Goal: Information Seeking & Learning: Compare options

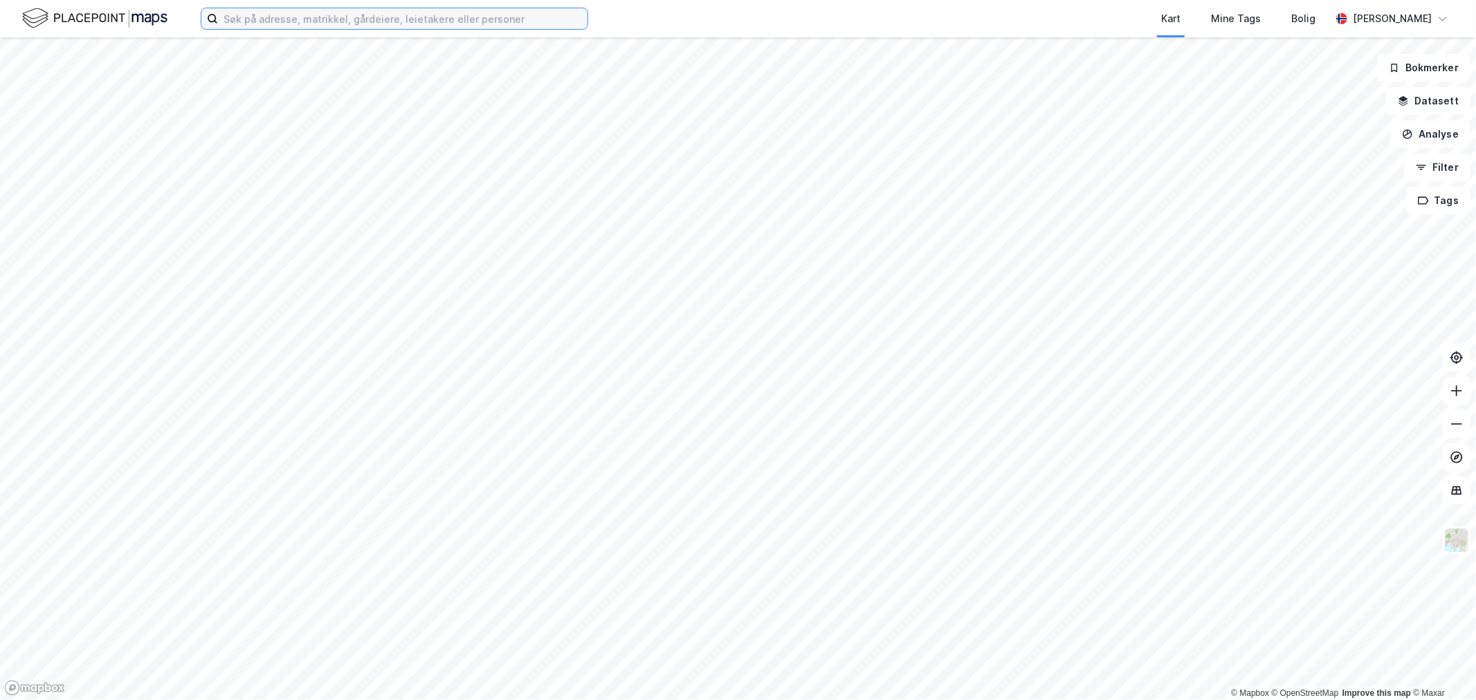
click at [264, 12] on input at bounding box center [403, 18] width 370 height 21
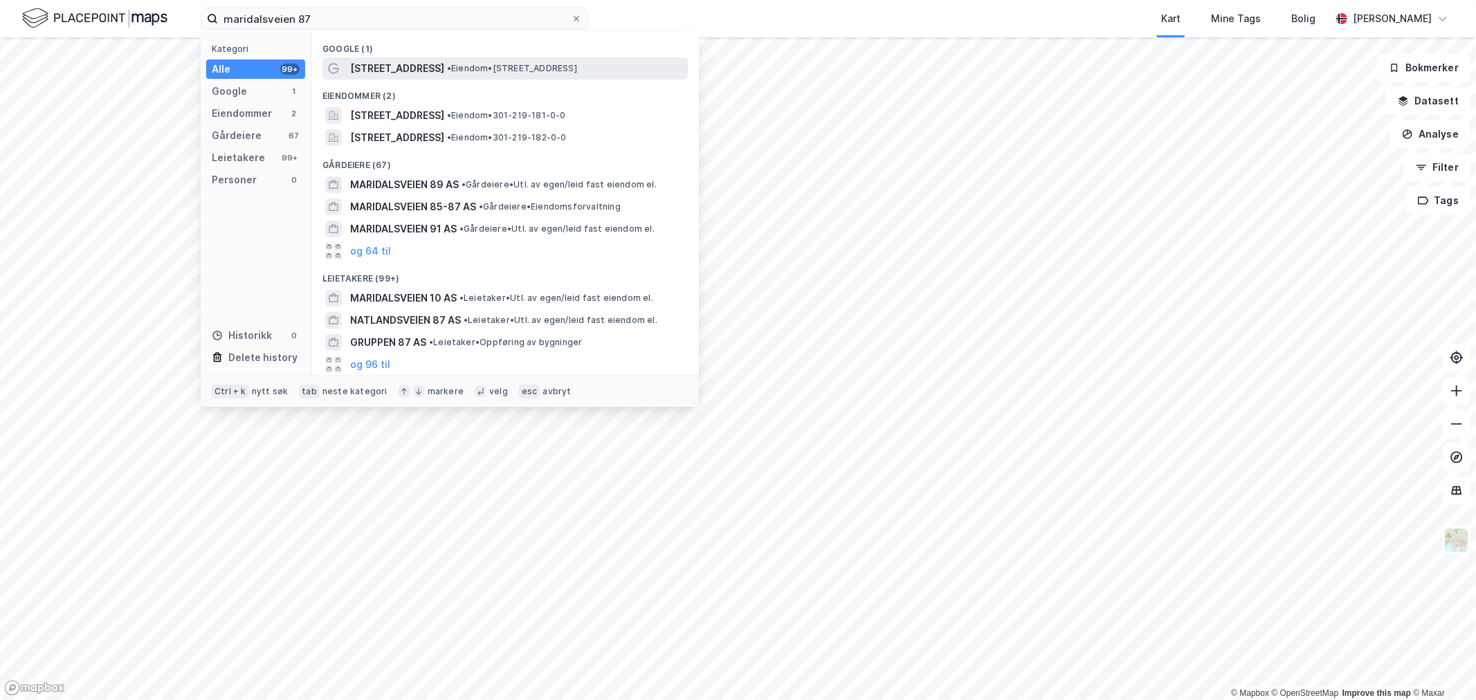
click at [399, 71] on span "[STREET_ADDRESS]" at bounding box center [397, 68] width 94 height 17
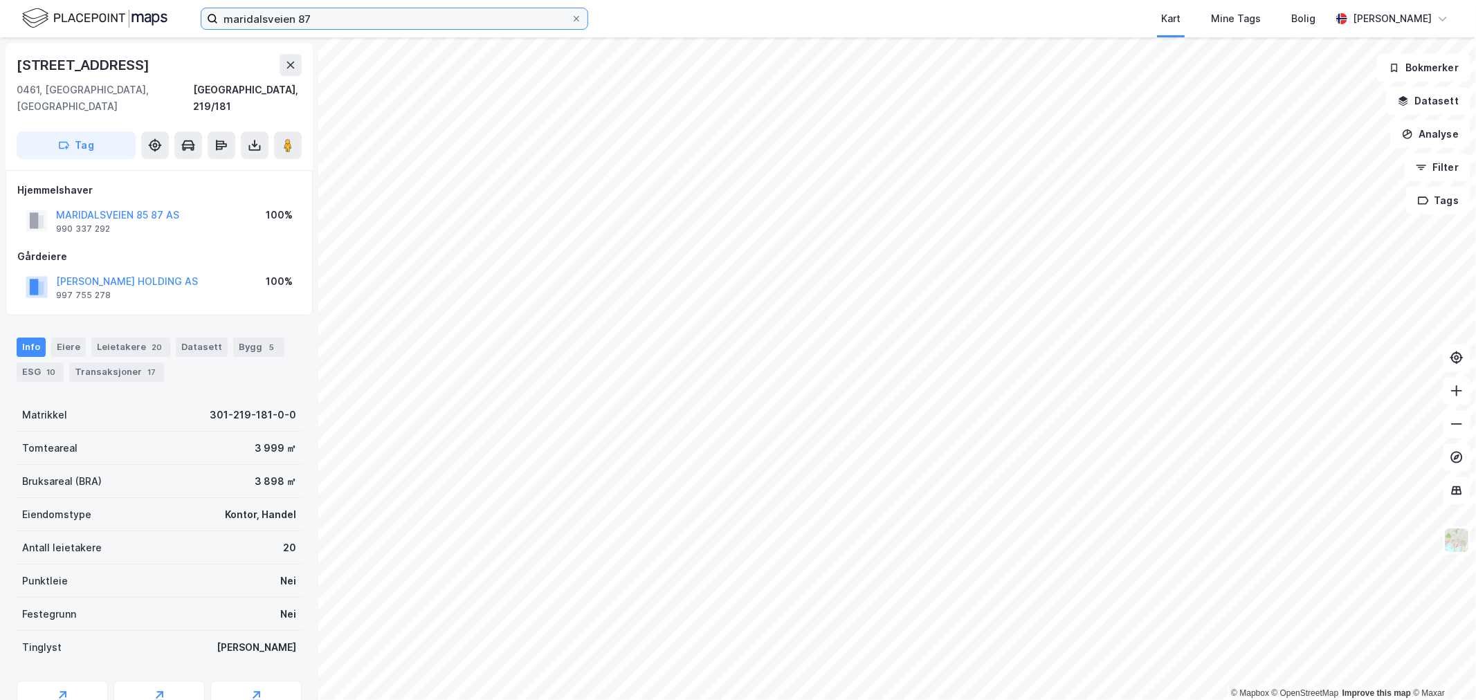
click at [353, 15] on input "maridalsveien 87" at bounding box center [394, 18] width 353 height 21
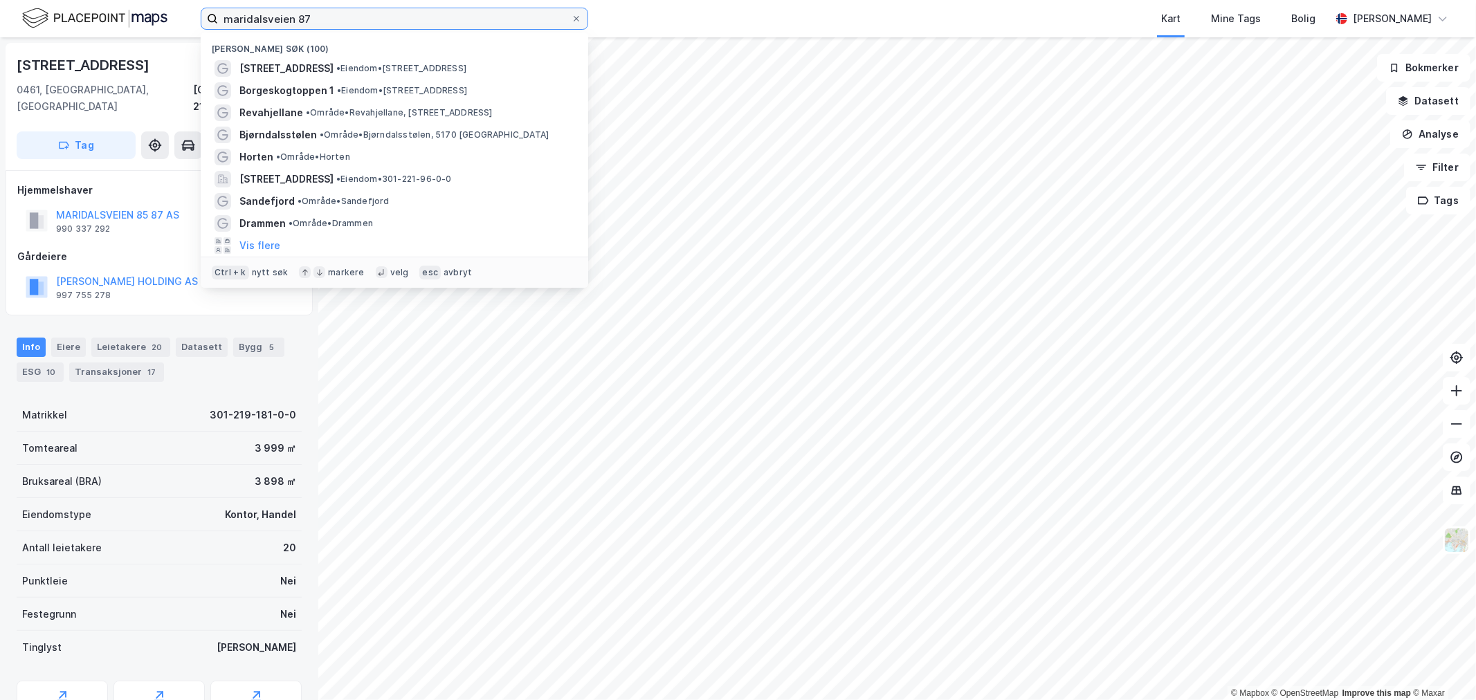
drag, startPoint x: 347, startPoint y: 23, endPoint x: 83, endPoint y: 24, distance: 263.7
click at [83, 24] on div "maridalsveien 87 [GEOGRAPHIC_DATA] (100) [STREET_ADDRESS] • Eiendom • [STREET_A…" at bounding box center [738, 18] width 1476 height 37
paste input "Industrivegen 24"
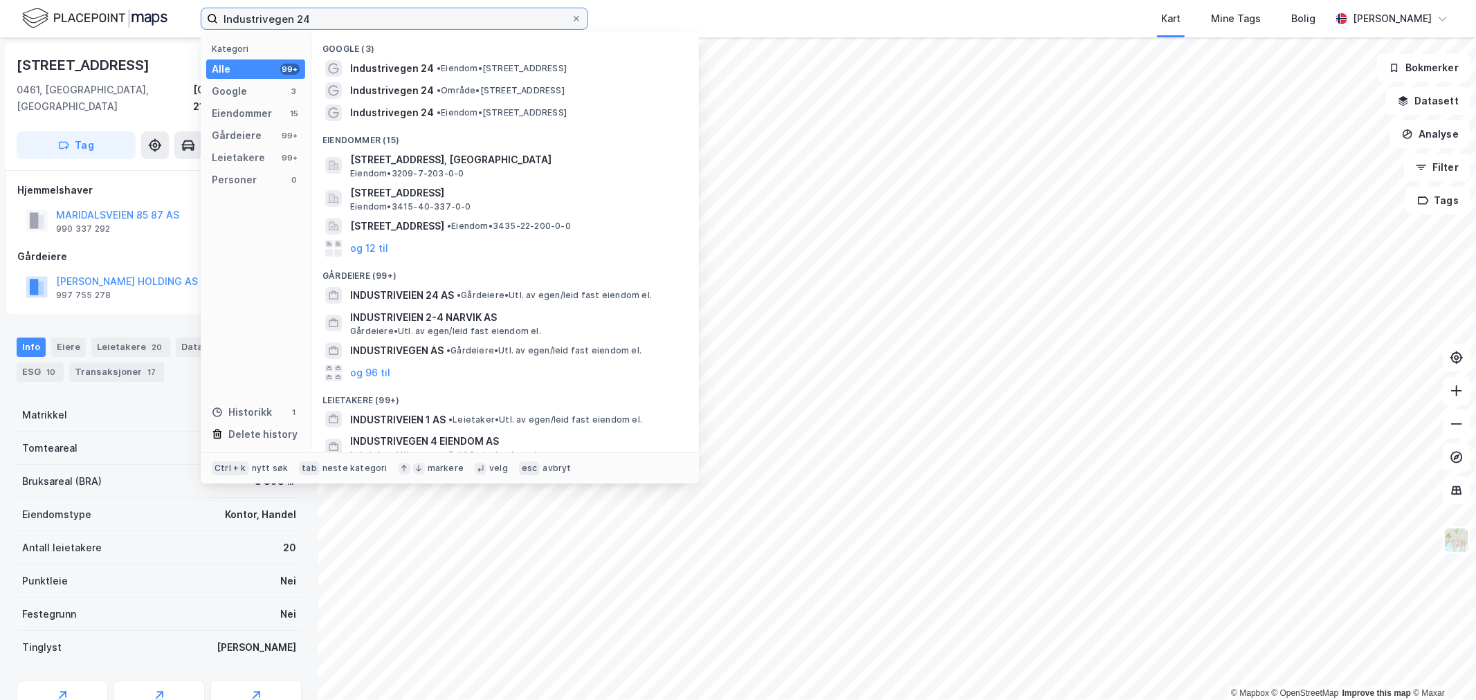
drag, startPoint x: 400, startPoint y: 19, endPoint x: -47, endPoint y: 8, distance: 447.2
click at [0, 8] on html "Industrivegen 24 Kategori Alle 99+ Google 3 Eiendommer 15 Gårdeiere 99+ Leietak…" at bounding box center [738, 350] width 1476 height 700
type input "bb gruppen eiendom"
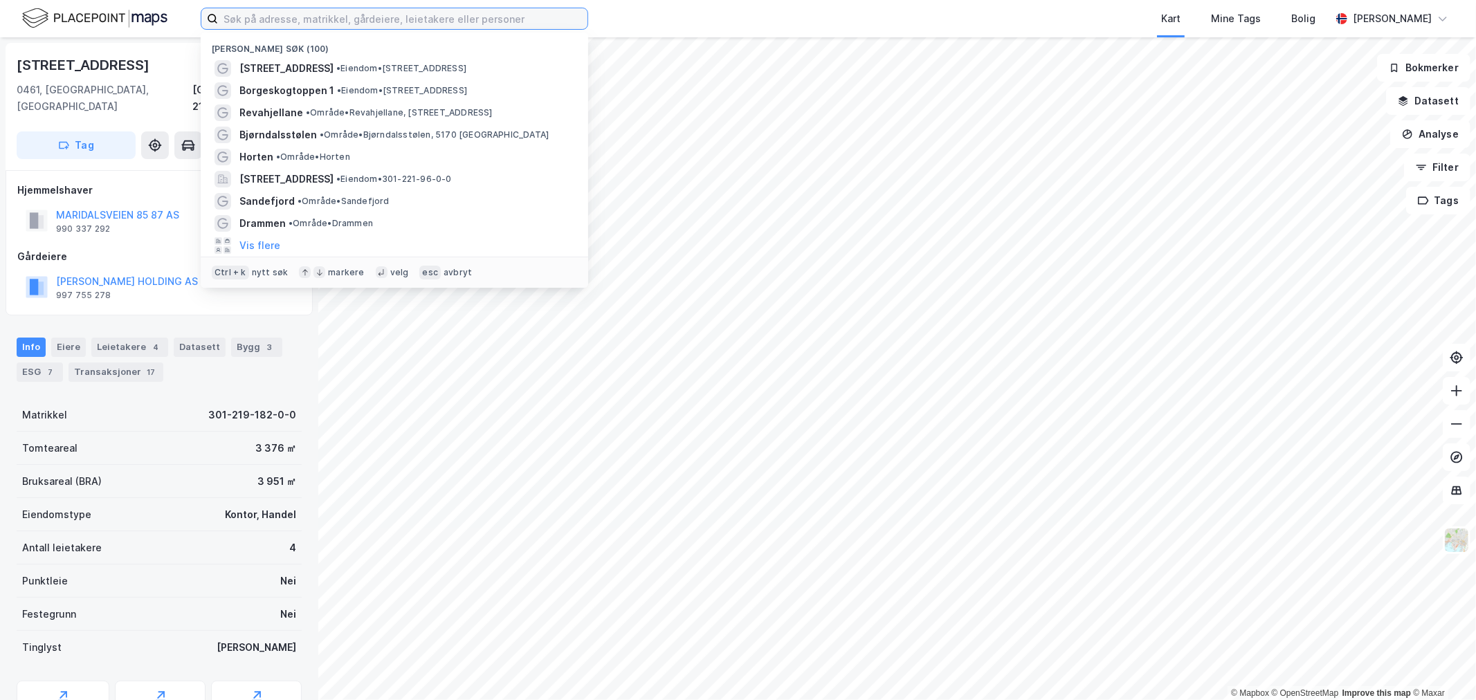
click at [340, 10] on input at bounding box center [403, 18] width 370 height 21
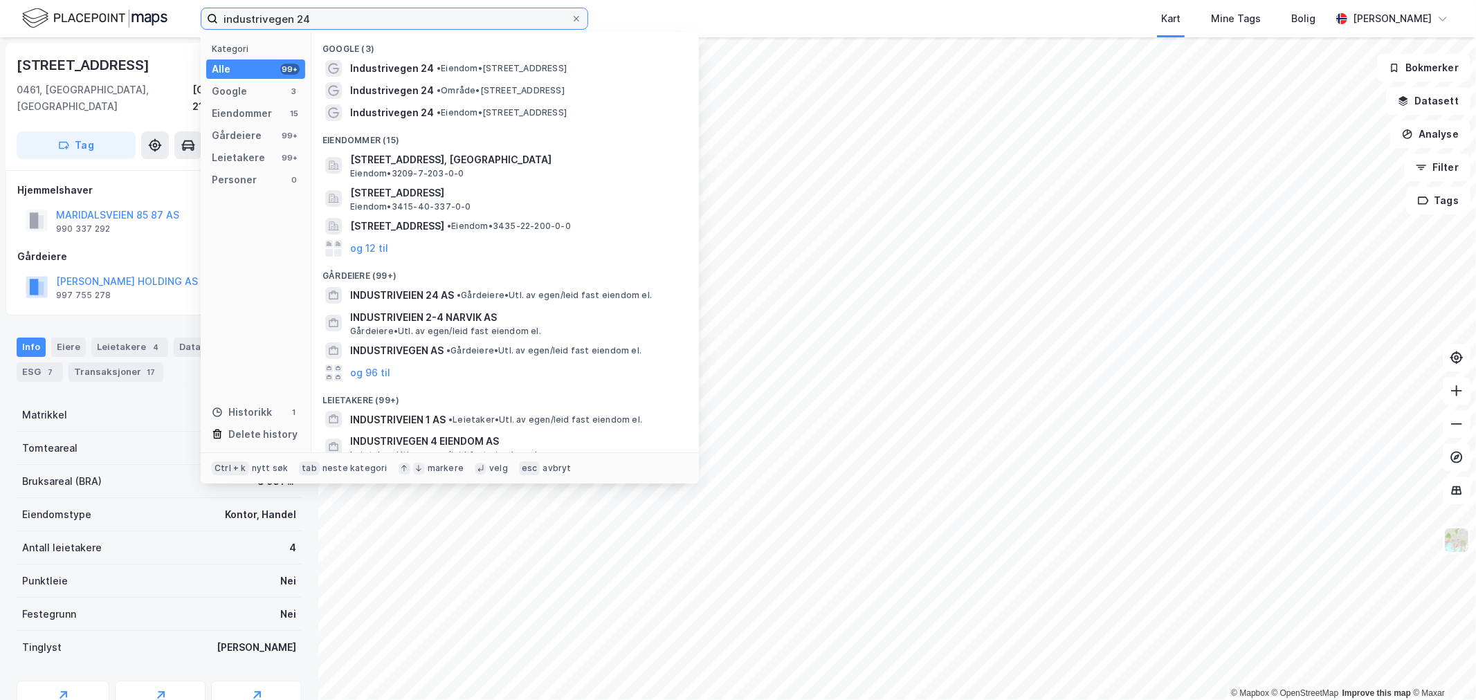
drag, startPoint x: 399, startPoint y: 18, endPoint x: 173, endPoint y: 24, distance: 225.7
click at [173, 24] on div "industrivegen 24 Kategori Alle 99+ Google 3 Eiendommer 15 Gårdeiere 99+ Leietak…" at bounding box center [738, 18] width 1476 height 37
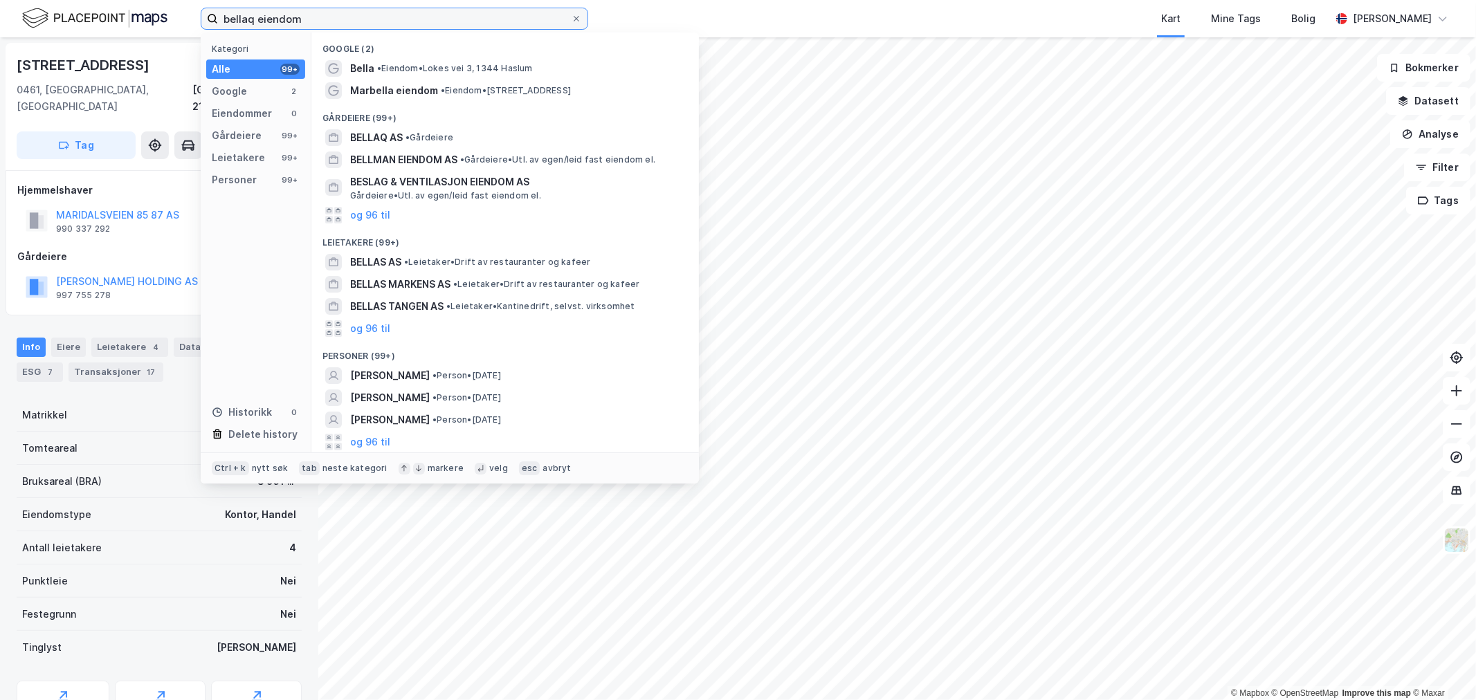
drag, startPoint x: 343, startPoint y: 16, endPoint x: 112, endPoint y: 18, distance: 231.1
click at [112, 18] on div "bellaq eiendom Kategori Alle 99+ Google 2 Eiendommer 0 Gårdeiere 99+ Leietakere…" at bounding box center [738, 18] width 1476 height 37
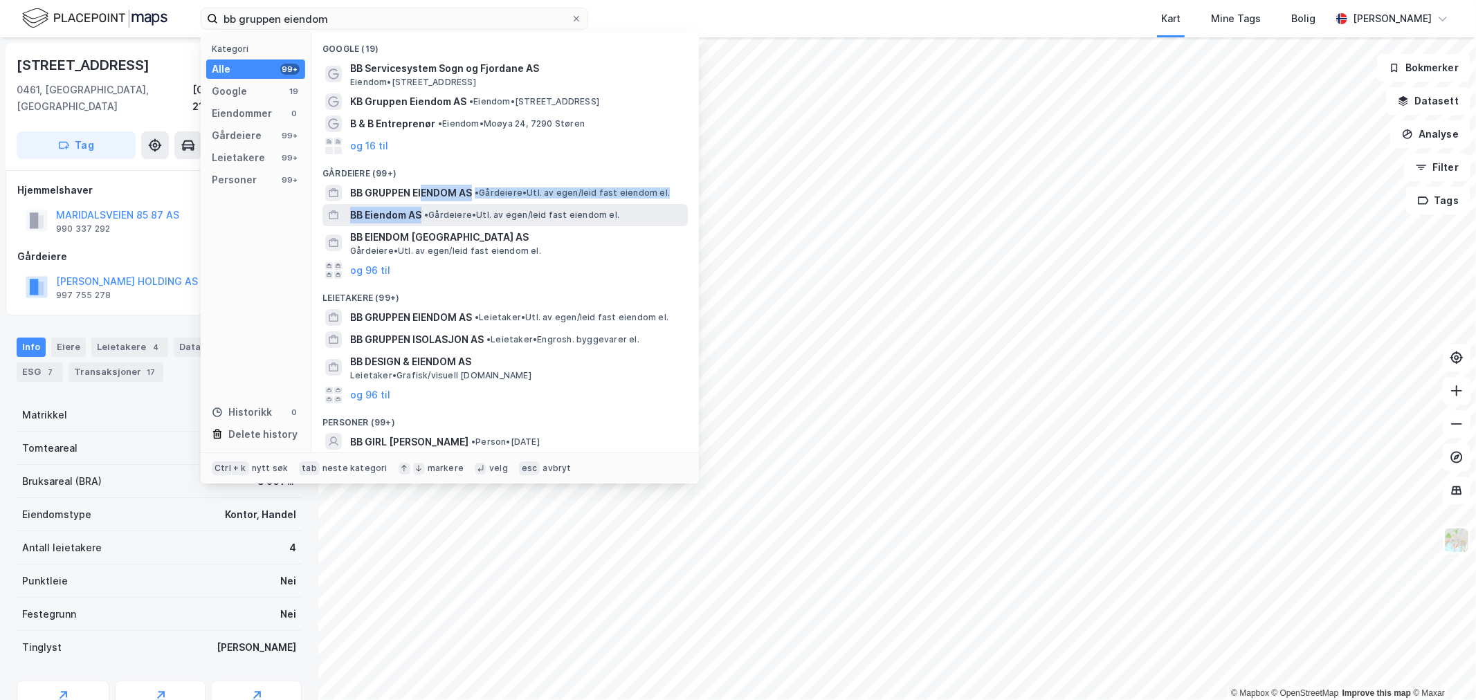
click at [423, 204] on div "Google (19) BB Servicesystem Sogn og Fjordane AS Eiendom • Industrivegen 24, 69…" at bounding box center [505, 243] width 388 height 420
click at [422, 188] on span "BB GRUPPEN EIENDOM AS" at bounding box center [411, 193] width 122 height 17
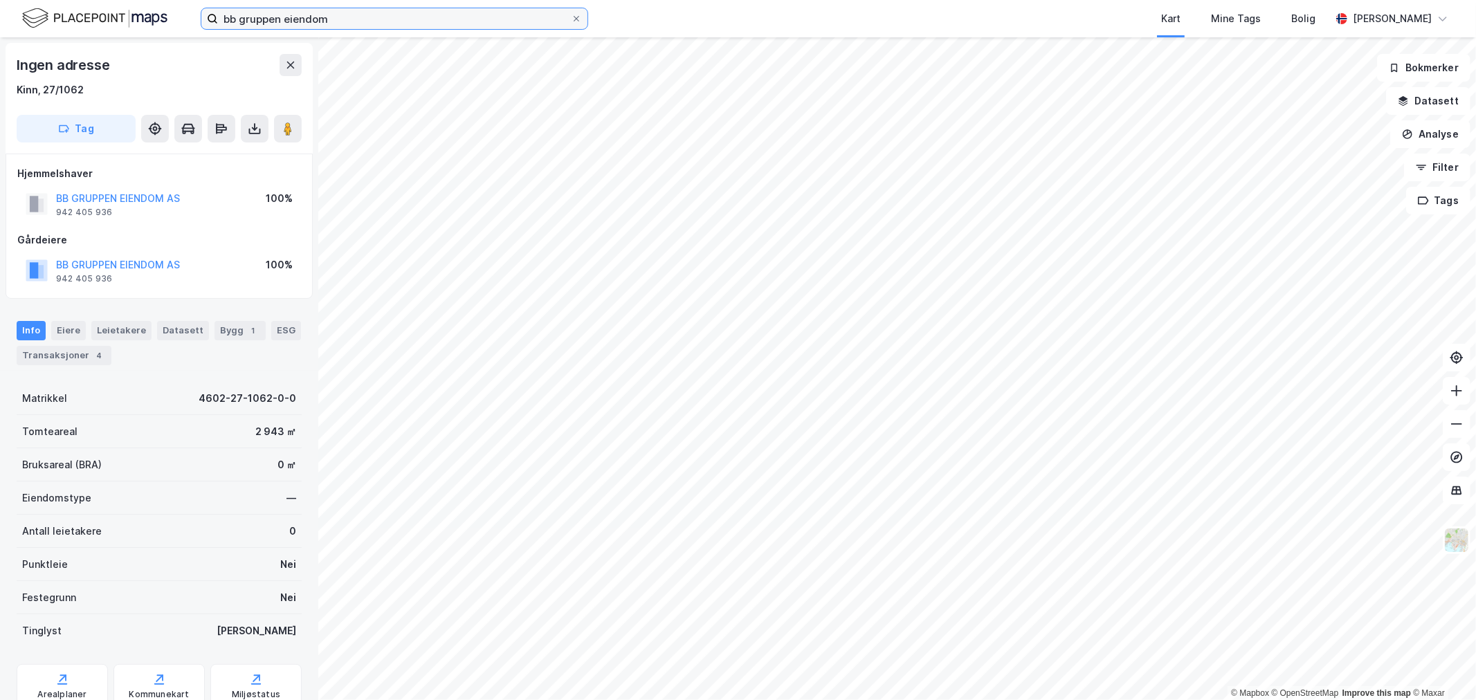
click at [382, 8] on input "bb gruppen eiendom" at bounding box center [394, 18] width 353 height 21
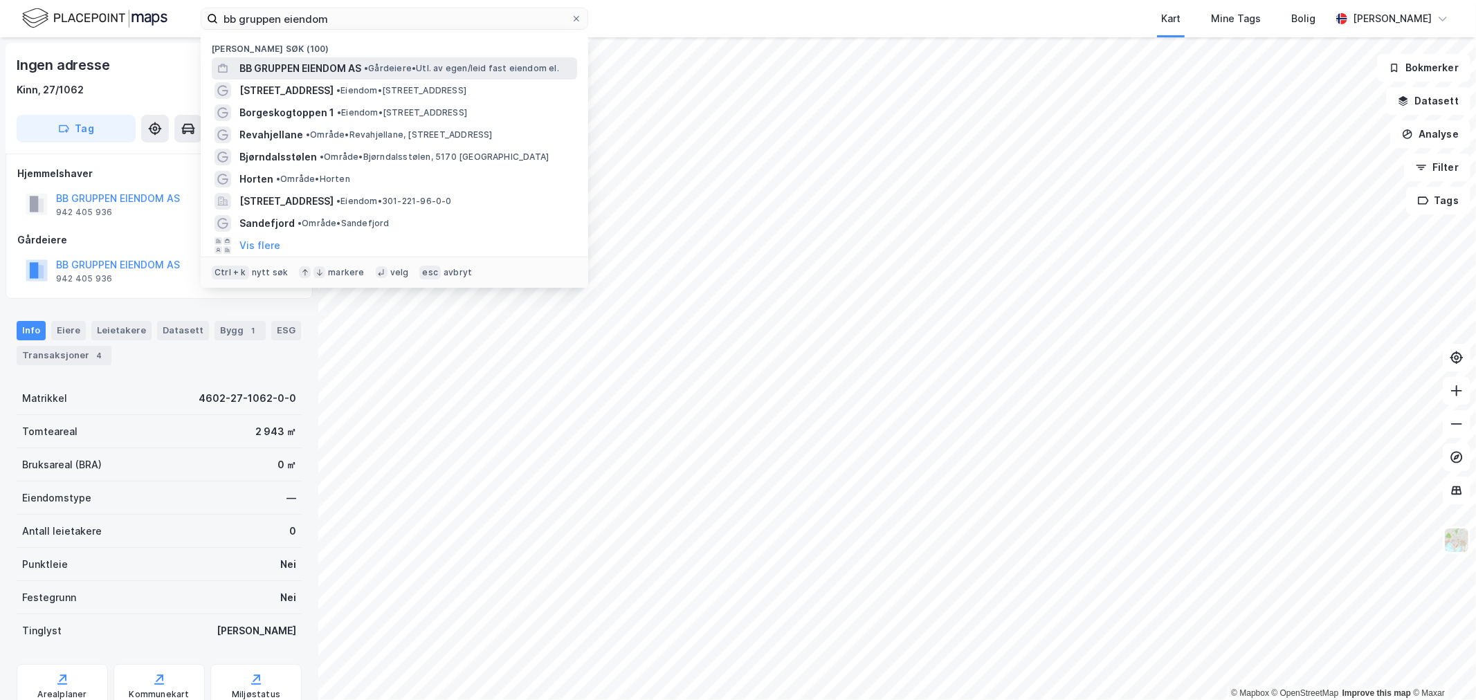
click at [354, 72] on span "BB GRUPPEN EIENDOM AS" at bounding box center [300, 68] width 122 height 17
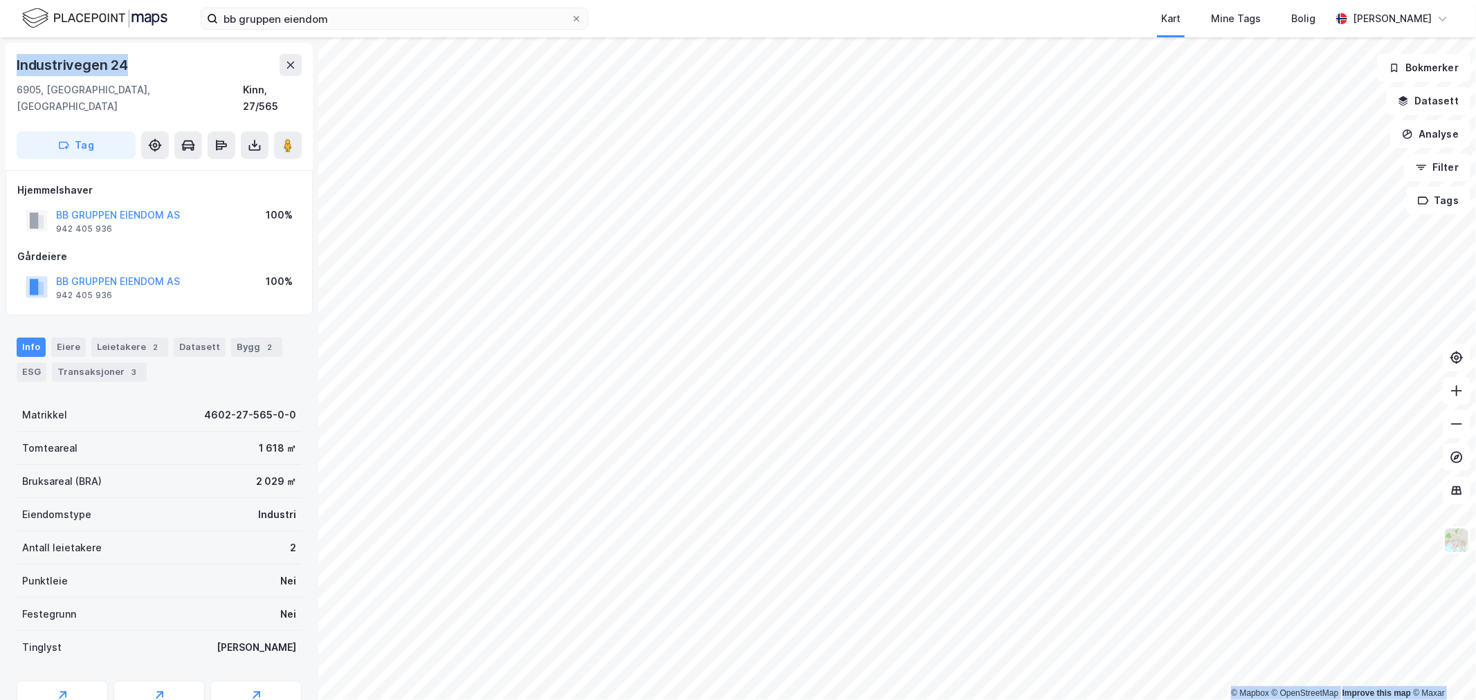
drag, startPoint x: 146, startPoint y: 56, endPoint x: -7, endPoint y: 66, distance: 153.3
click at [0, 66] on html "bb gruppen eiendom Kart Mine Tags Bolig Eirik Aarnes © Mapbox © OpenStreetMap I…" at bounding box center [738, 350] width 1476 height 700
copy div "© Mapbox © OpenStreetMap Improve this map © Maxar Industrivegen 24"
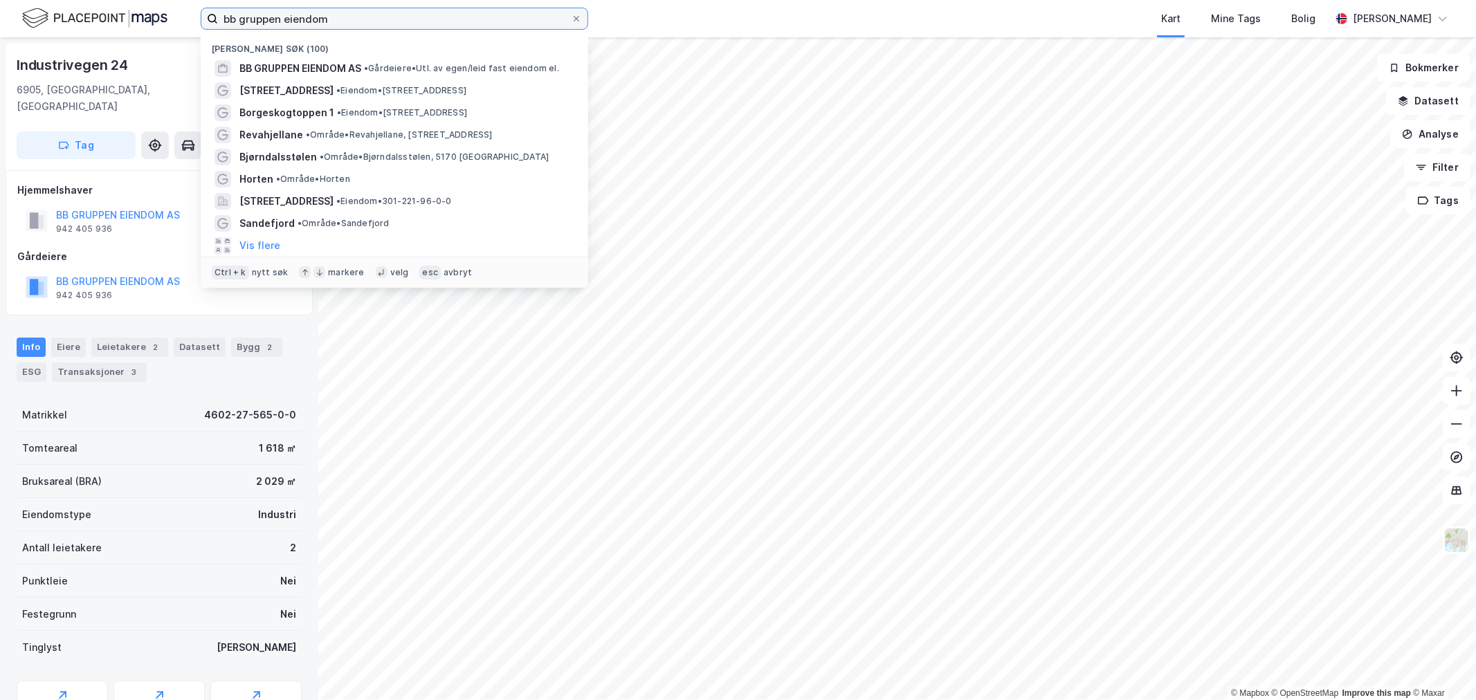
drag, startPoint x: 252, startPoint y: 15, endPoint x: 120, endPoint y: 14, distance: 131.5
click at [121, 15] on div "bb gruppen eiendom Nylige søk (100) BB GRUPPEN EIENDOM AS • Gårdeiere • Utl. av…" at bounding box center [738, 18] width 1476 height 37
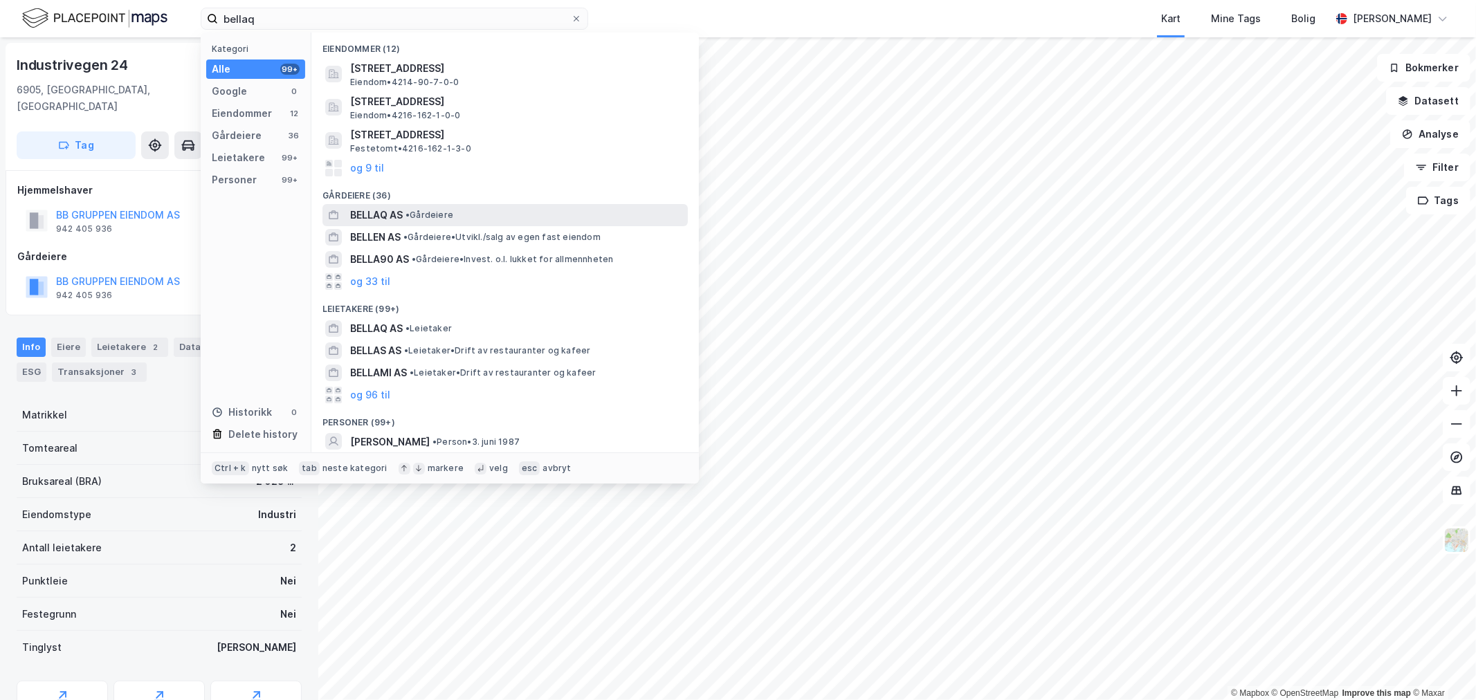
click at [432, 213] on span "• Gårdeiere" at bounding box center [430, 215] width 48 height 11
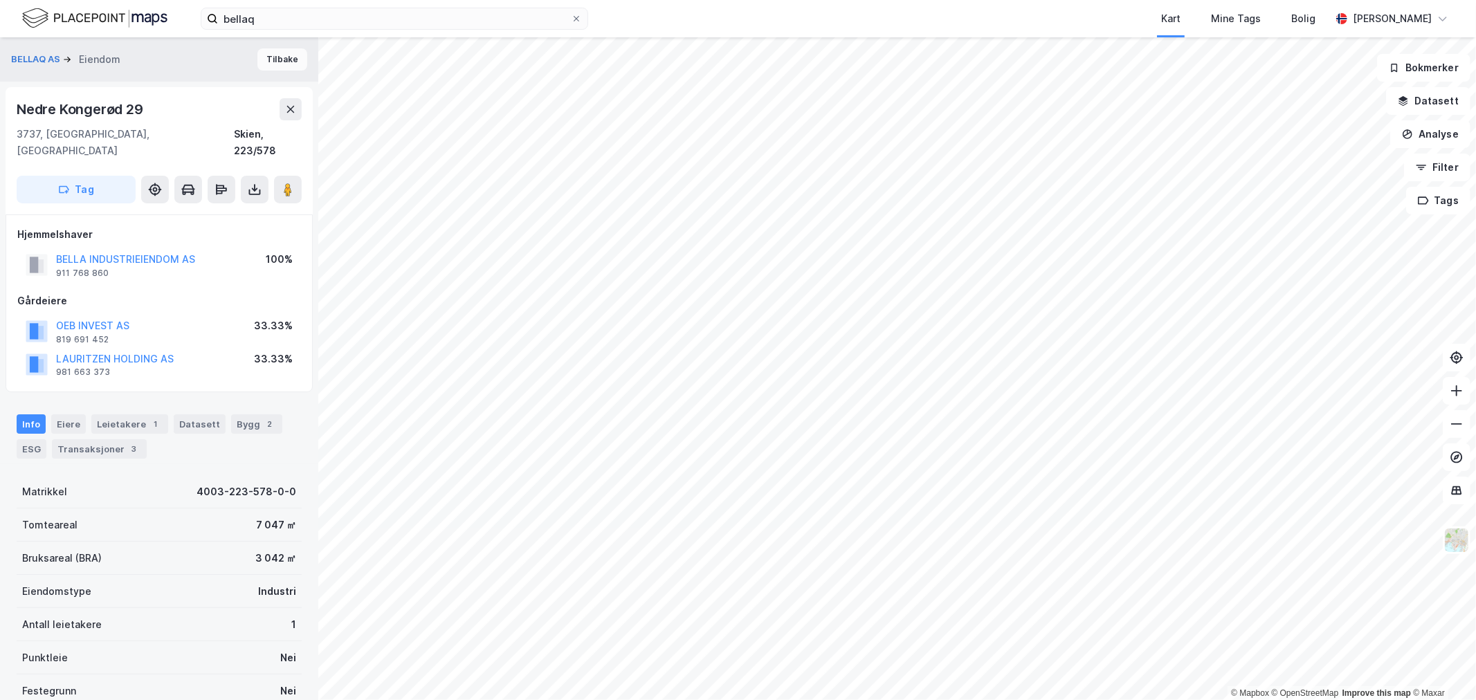
click at [275, 53] on button "Tilbake" at bounding box center [282, 59] width 50 height 22
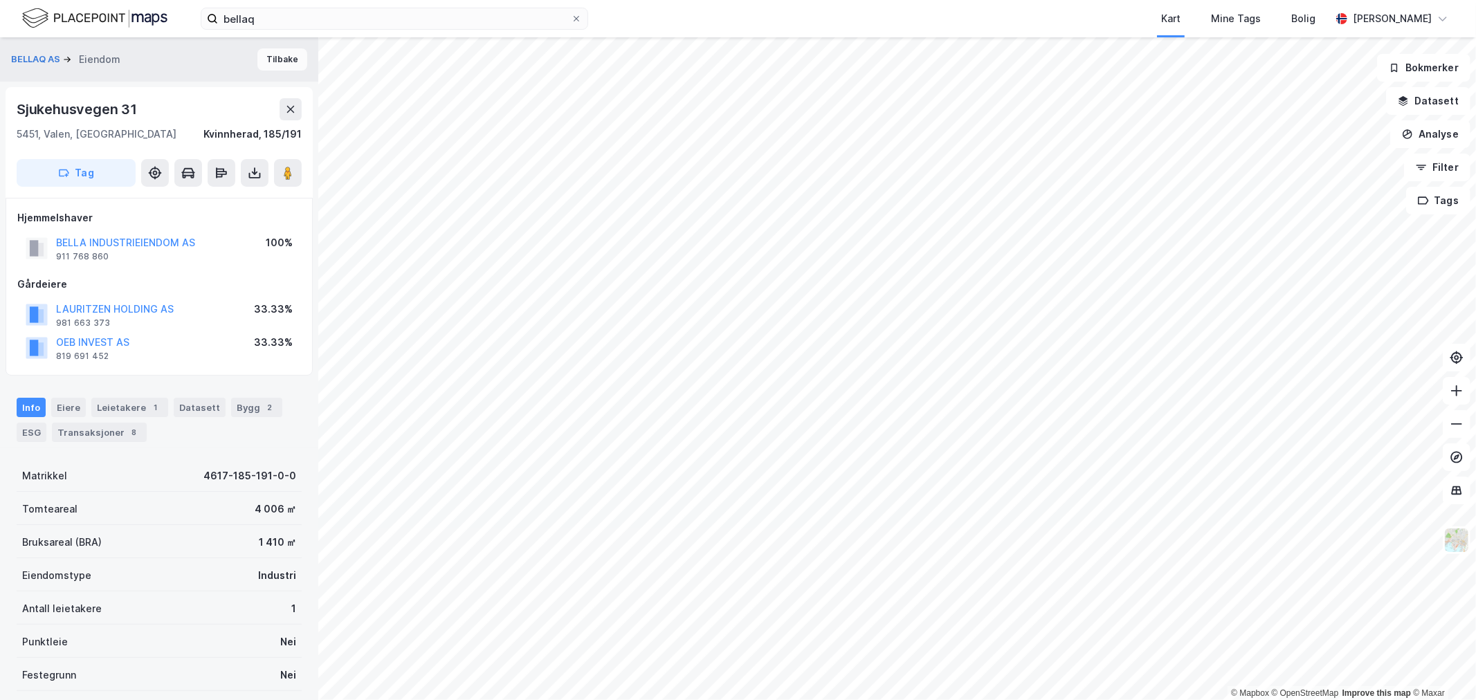
click at [266, 51] on button "Tilbake" at bounding box center [282, 59] width 50 height 22
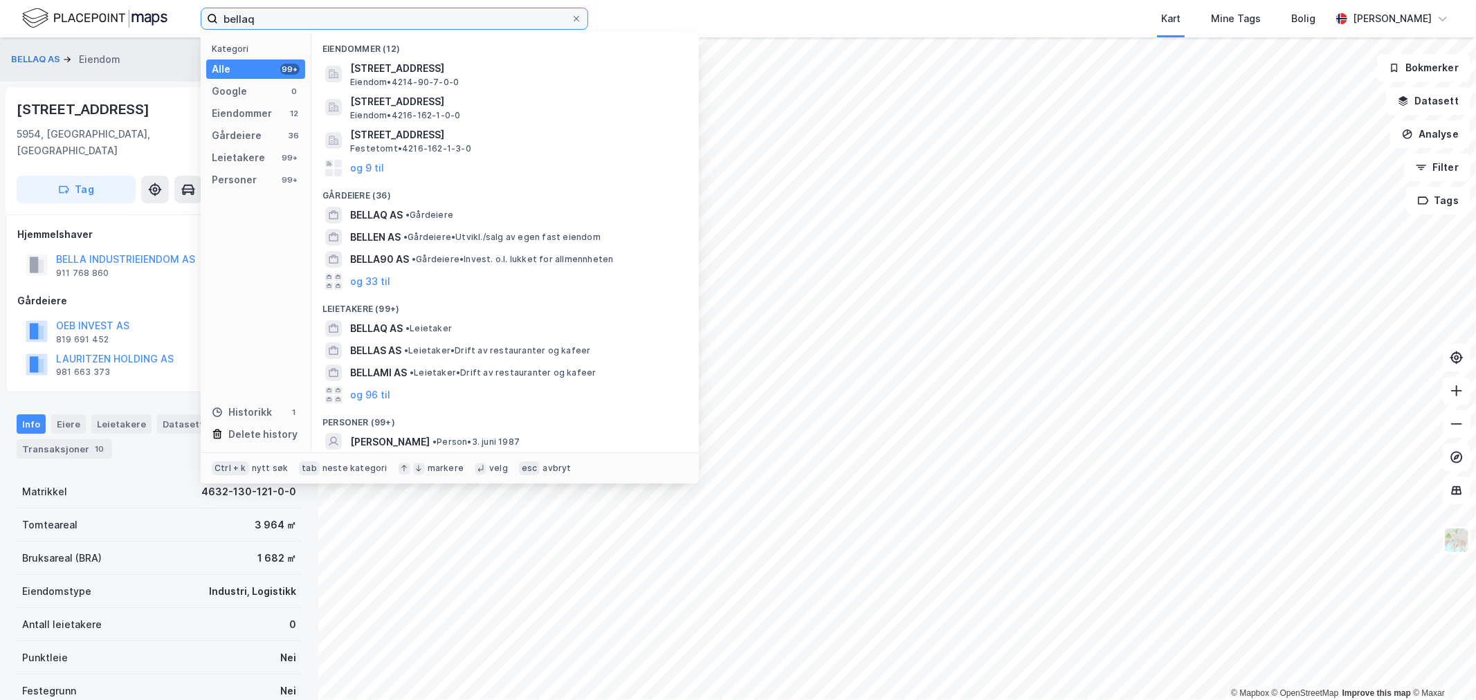
drag, startPoint x: 289, startPoint y: 21, endPoint x: 146, endPoint y: 17, distance: 142.6
click at [146, 17] on div "bellaq Kategori Alle 99+ Google 0 Eiendommer 12 Gårdeiere 36 Leietakere 99+ Per…" at bounding box center [738, 18] width 1476 height 37
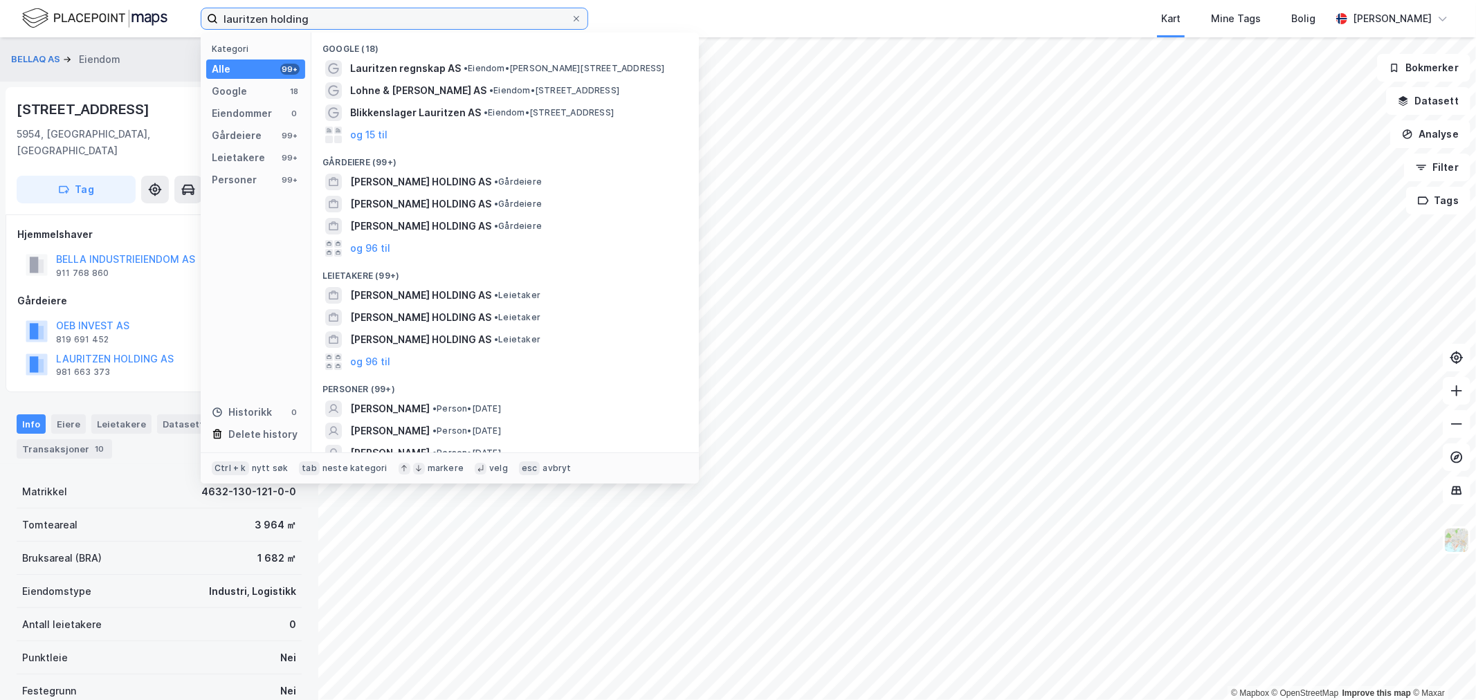
click at [271, 19] on input "lauritzen holding" at bounding box center [394, 18] width 353 height 21
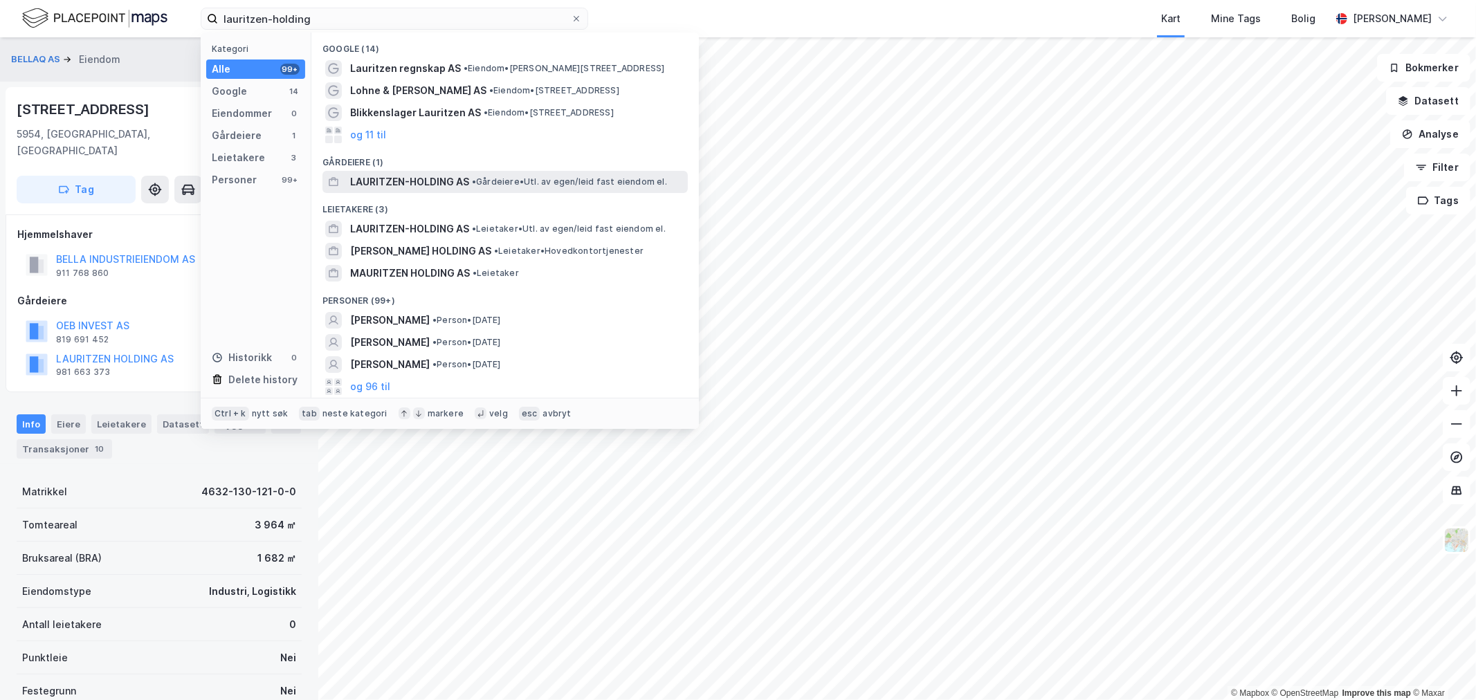
click at [478, 187] on span "• Gårdeiere • Utl. av egen/leid fast eiendom el." at bounding box center [569, 181] width 195 height 11
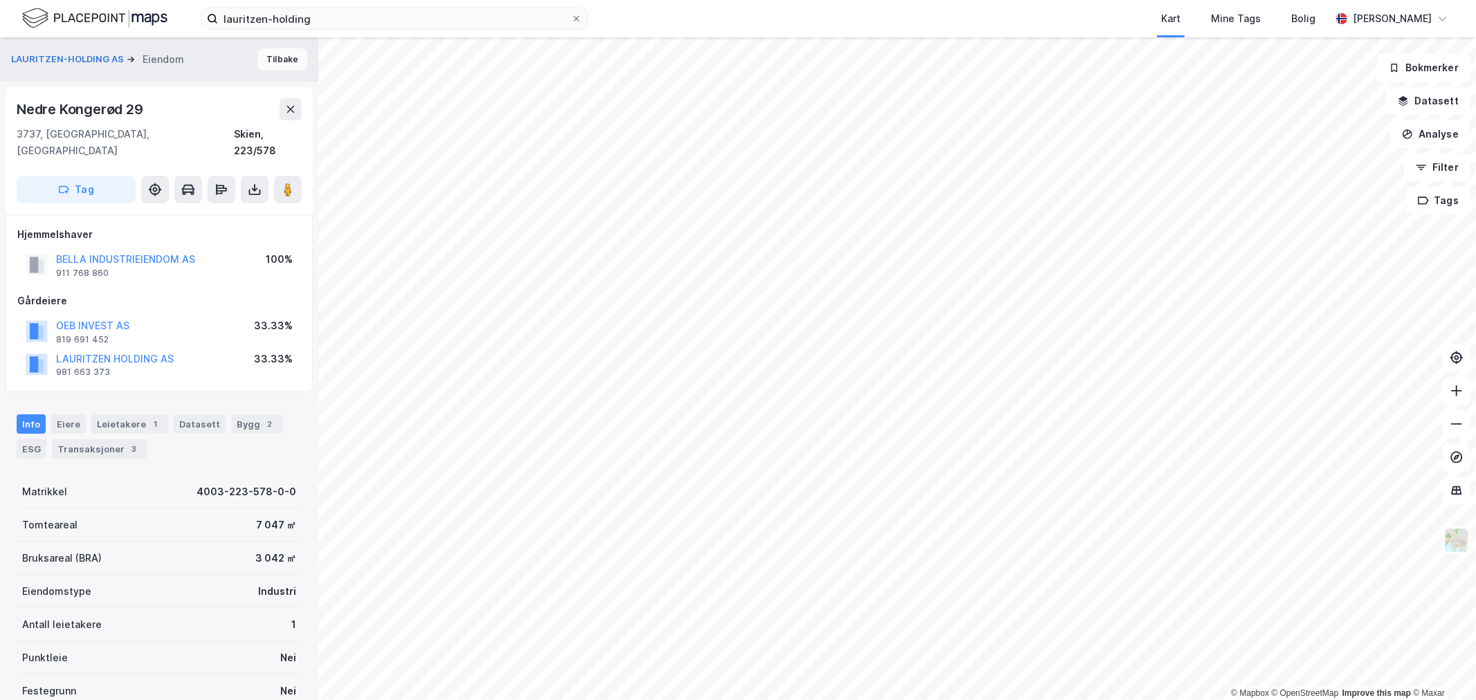
click at [268, 64] on button "Tilbake" at bounding box center [282, 59] width 50 height 22
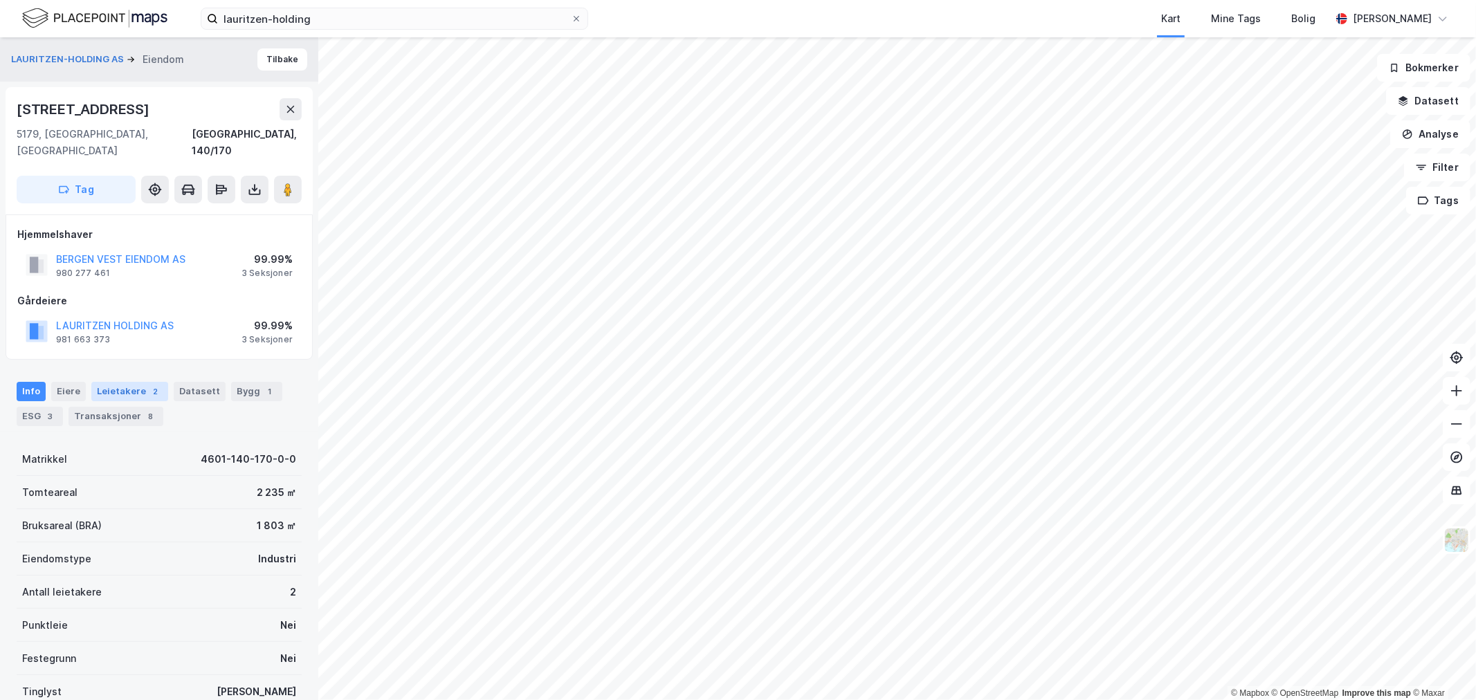
click at [122, 382] on div "Leietakere 2" at bounding box center [129, 391] width 77 height 19
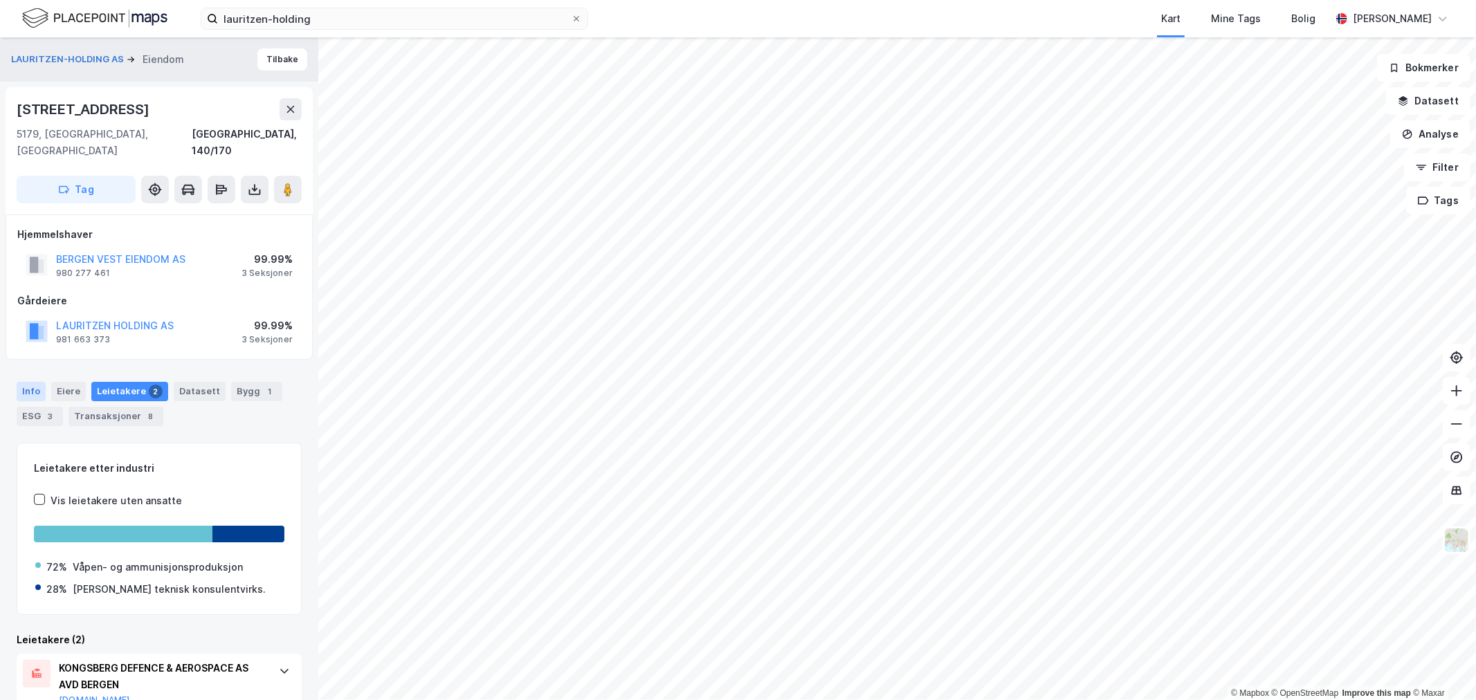
click at [30, 382] on div "Info" at bounding box center [31, 391] width 29 height 19
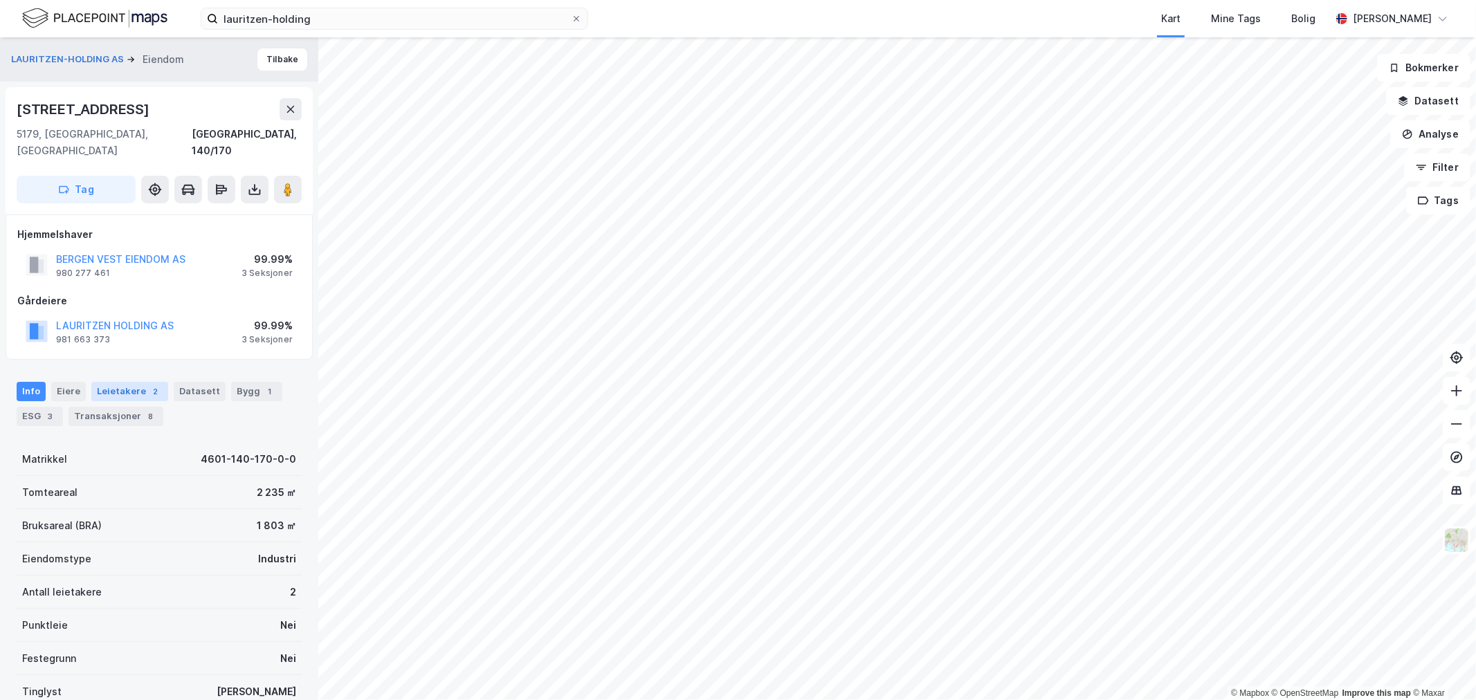
click at [134, 382] on div "Leietakere 2" at bounding box center [129, 391] width 77 height 19
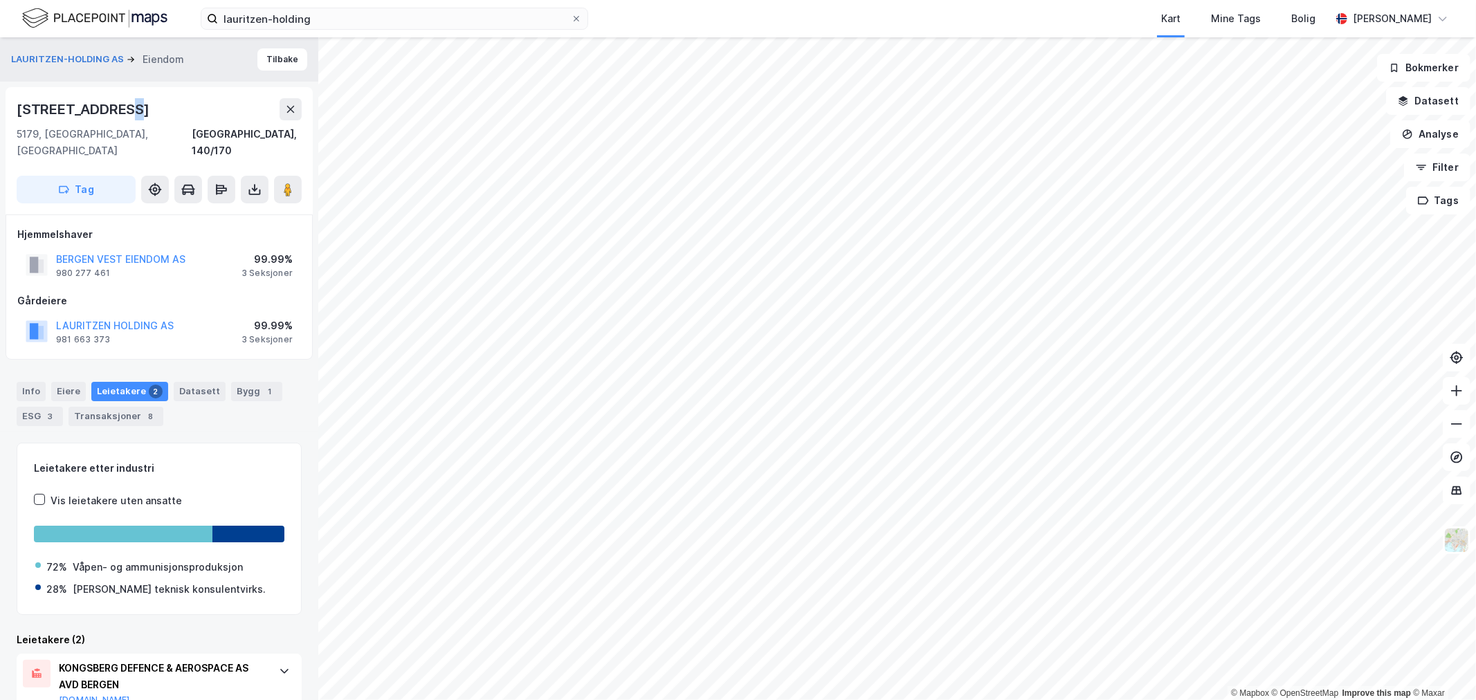
drag, startPoint x: 118, startPoint y: 100, endPoint x: 106, endPoint y: 107, distance: 14.2
click at [107, 106] on div "Leirvikåsen 43b" at bounding box center [85, 109] width 136 height 22
click at [127, 112] on div "Leirvikåsen 43b" at bounding box center [159, 109] width 285 height 22
drag, startPoint x: 126, startPoint y: 111, endPoint x: 52, endPoint y: 118, distance: 74.4
click at [53, 118] on div "Leirvikåsen 43b" at bounding box center [159, 109] width 285 height 22
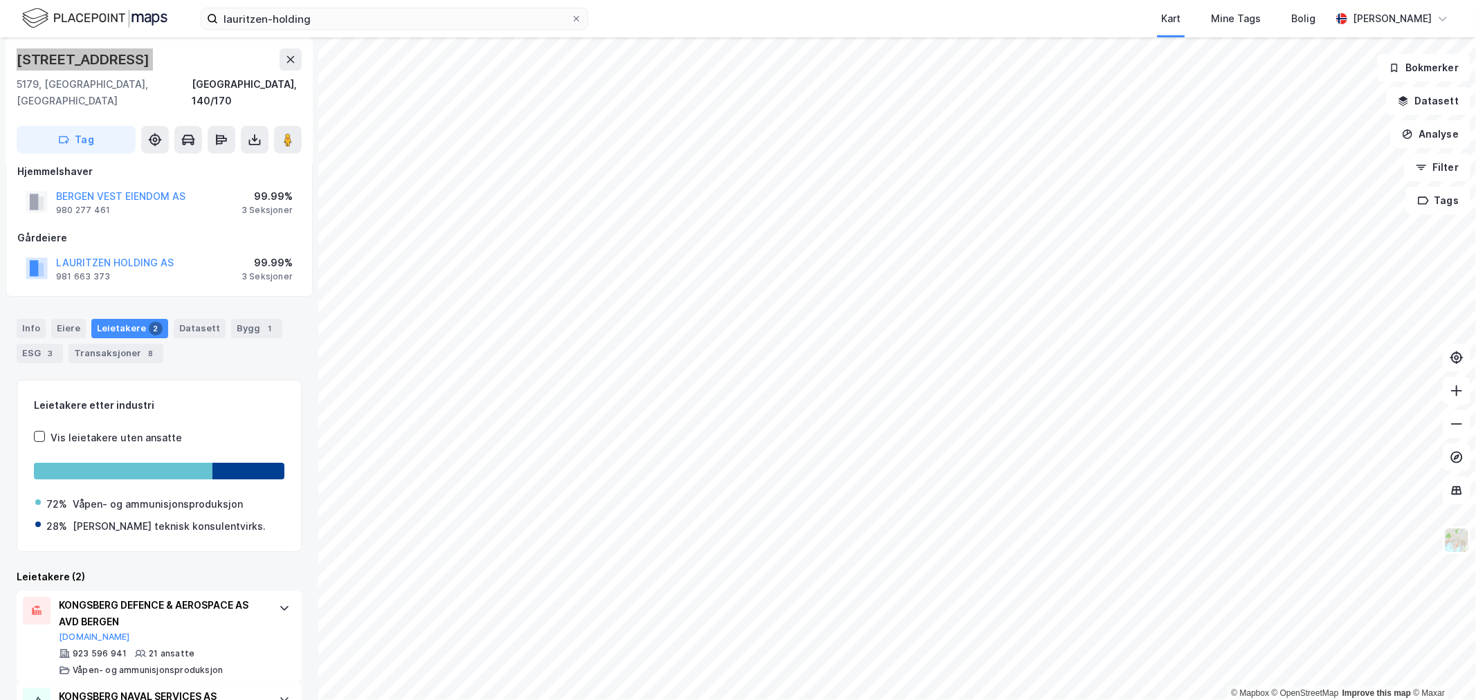
scroll to position [120, 0]
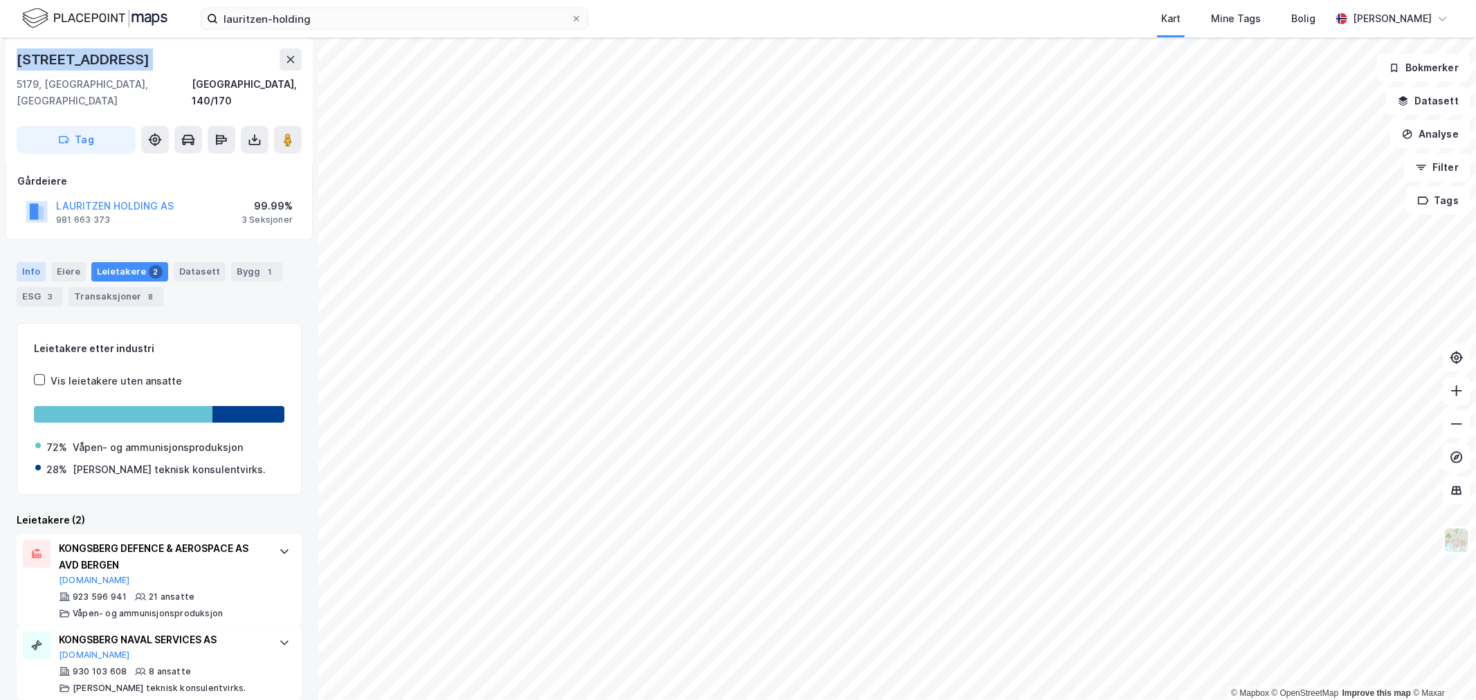
click at [45, 262] on div "Info Eiere Leietakere 2 Datasett Bygg 1 ESG 3 Transaksjoner 8" at bounding box center [159, 284] width 285 height 44
click at [39, 262] on div "Info" at bounding box center [31, 271] width 29 height 19
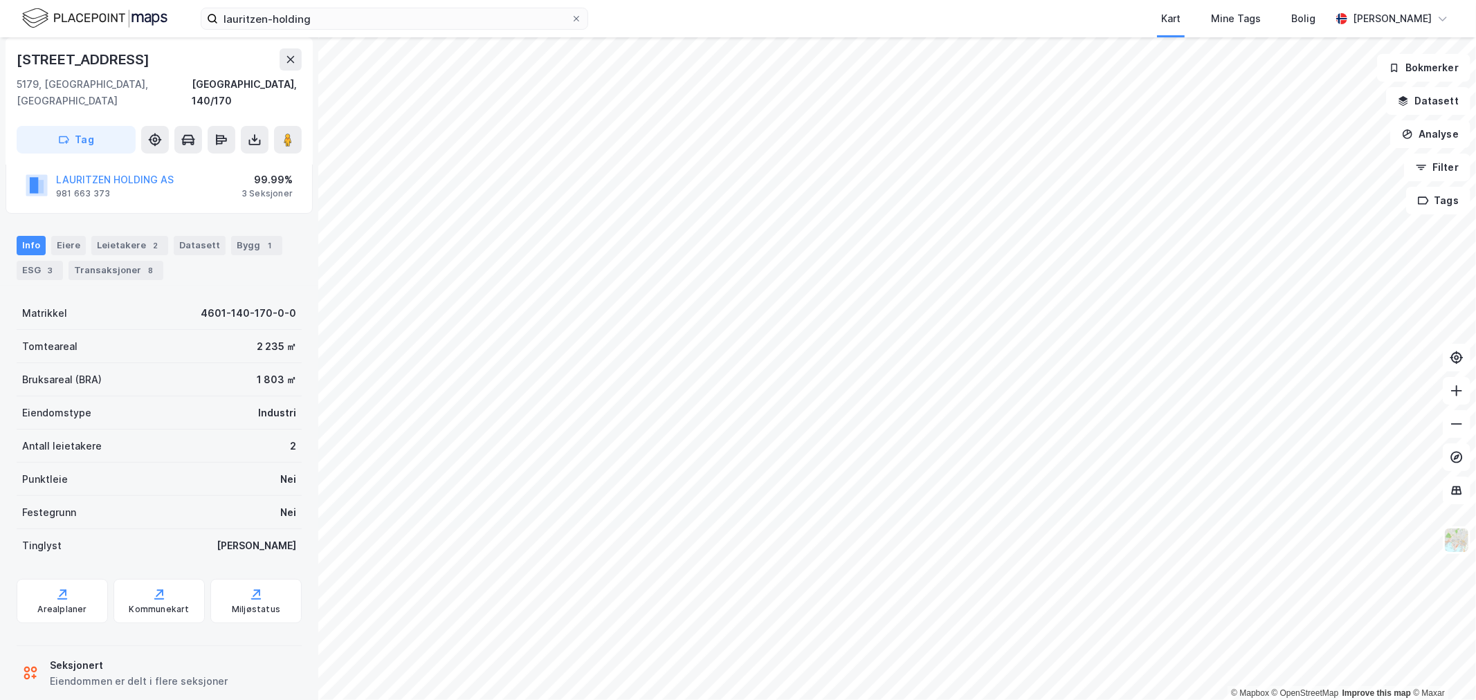
scroll to position [153, 0]
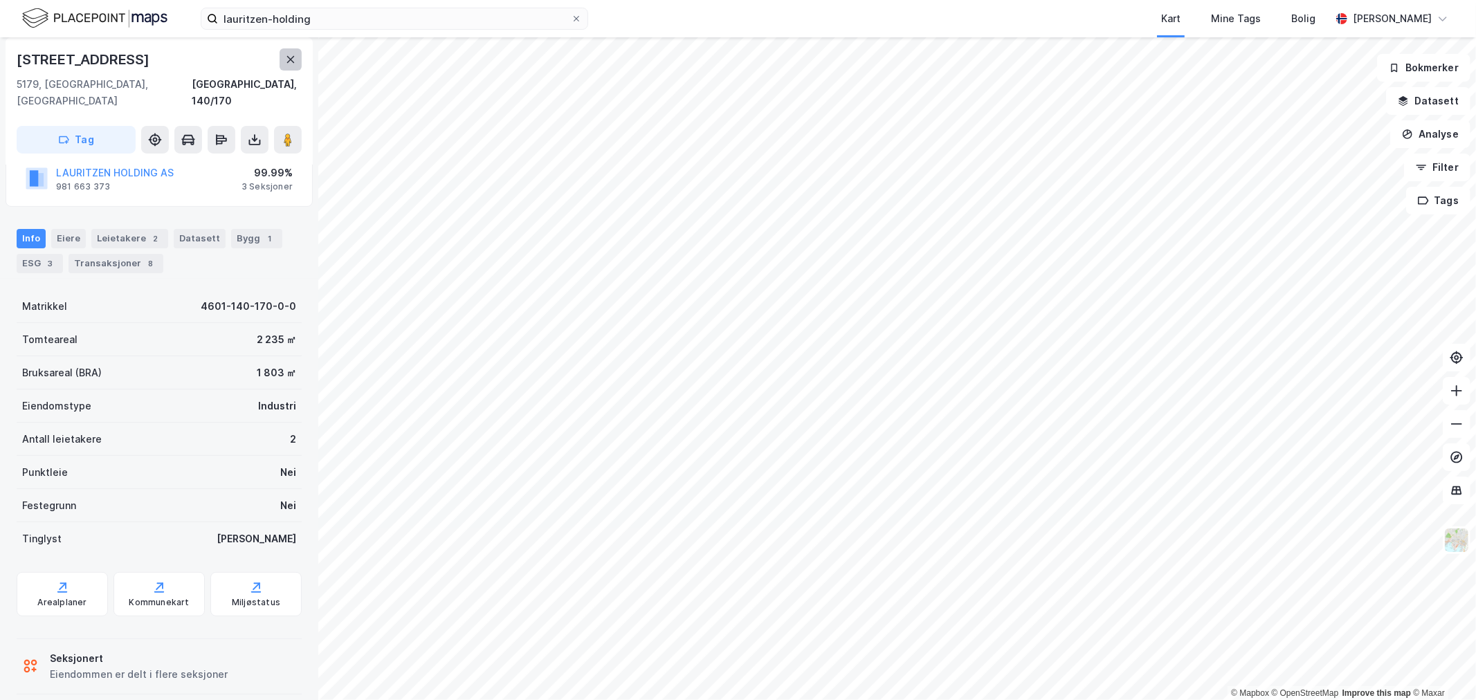
click at [282, 59] on button at bounding box center [291, 59] width 22 height 22
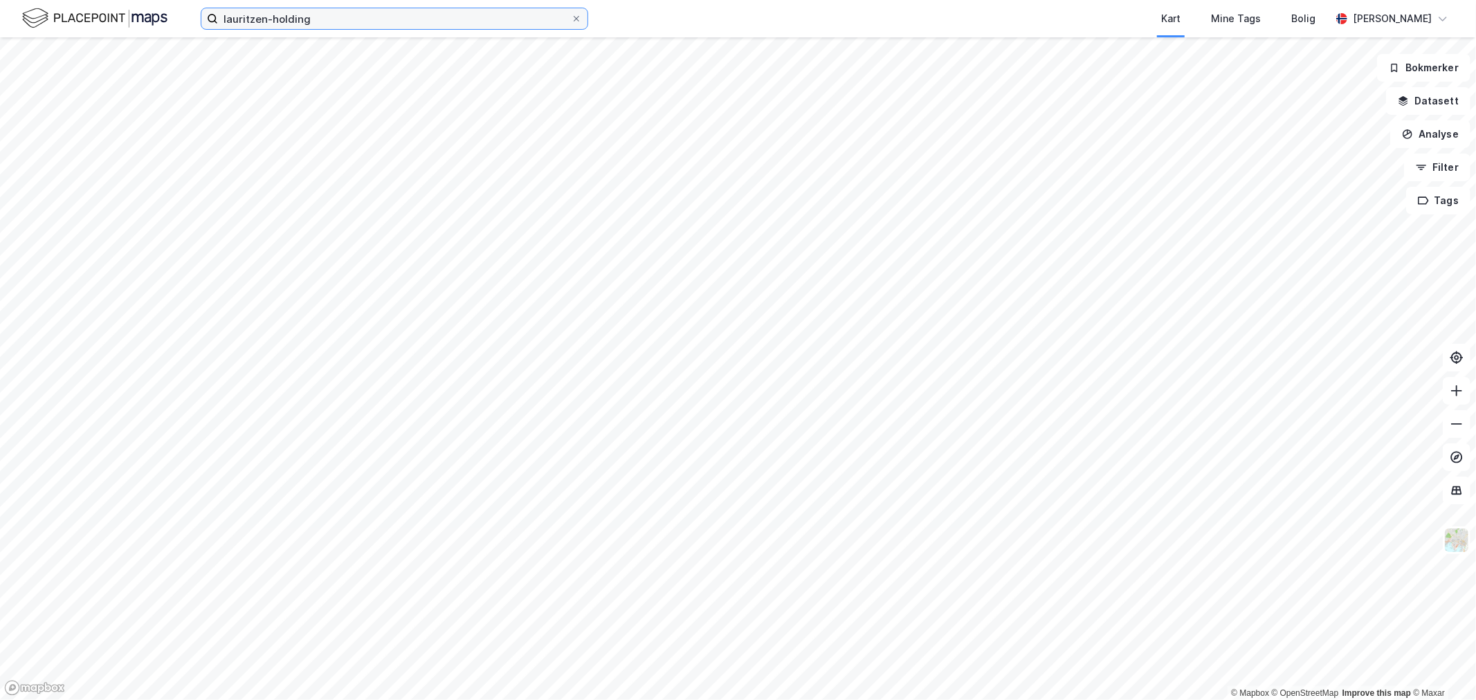
click at [318, 28] on input "lauritzen-holding" at bounding box center [394, 18] width 353 height 21
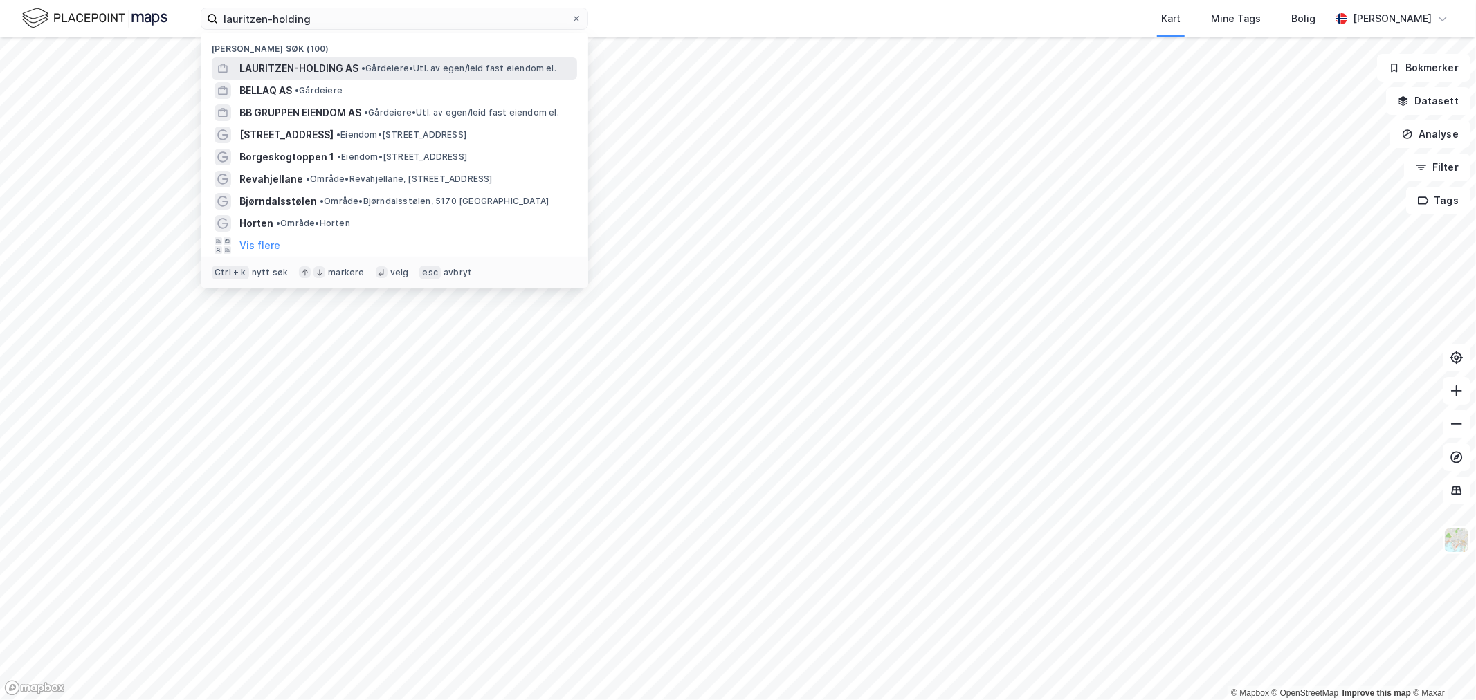
click at [306, 64] on span "LAURITZEN-HOLDING AS" at bounding box center [298, 68] width 119 height 17
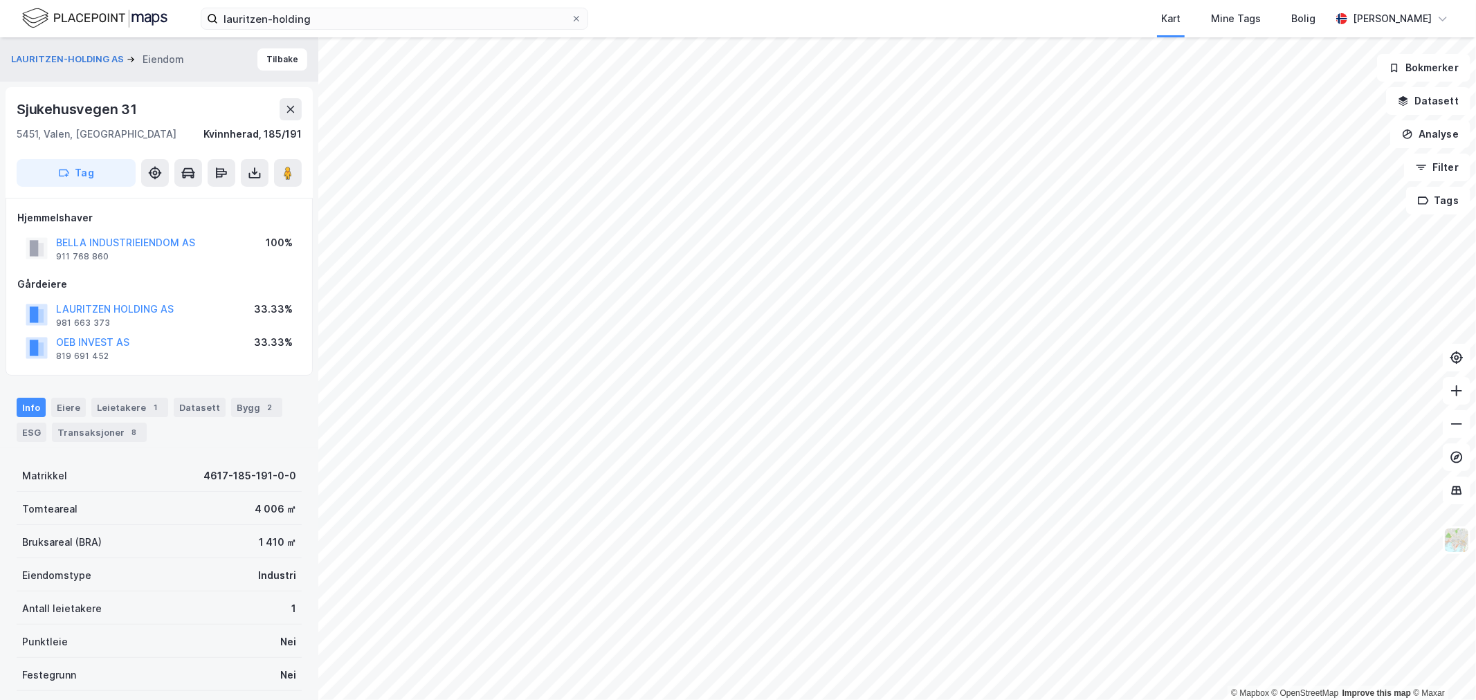
scroll to position [130, 0]
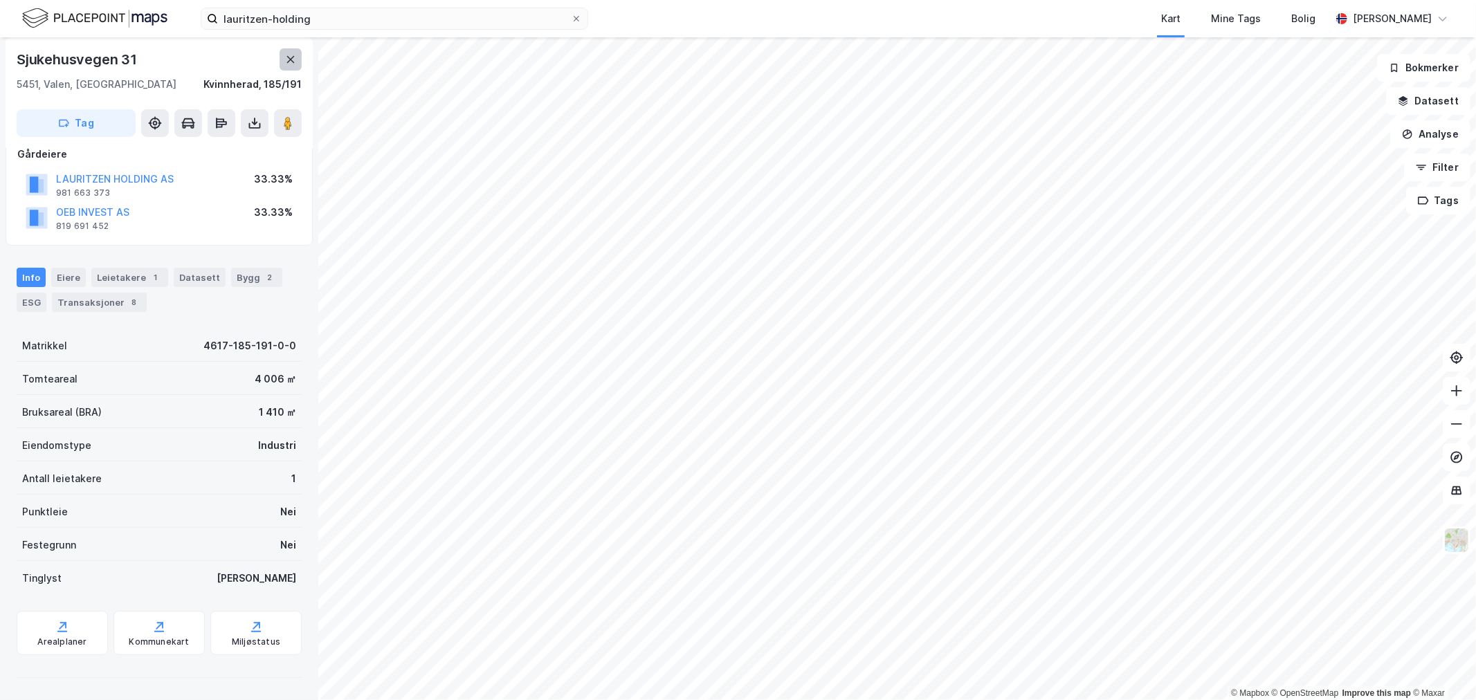
click at [294, 65] on button at bounding box center [291, 59] width 22 height 22
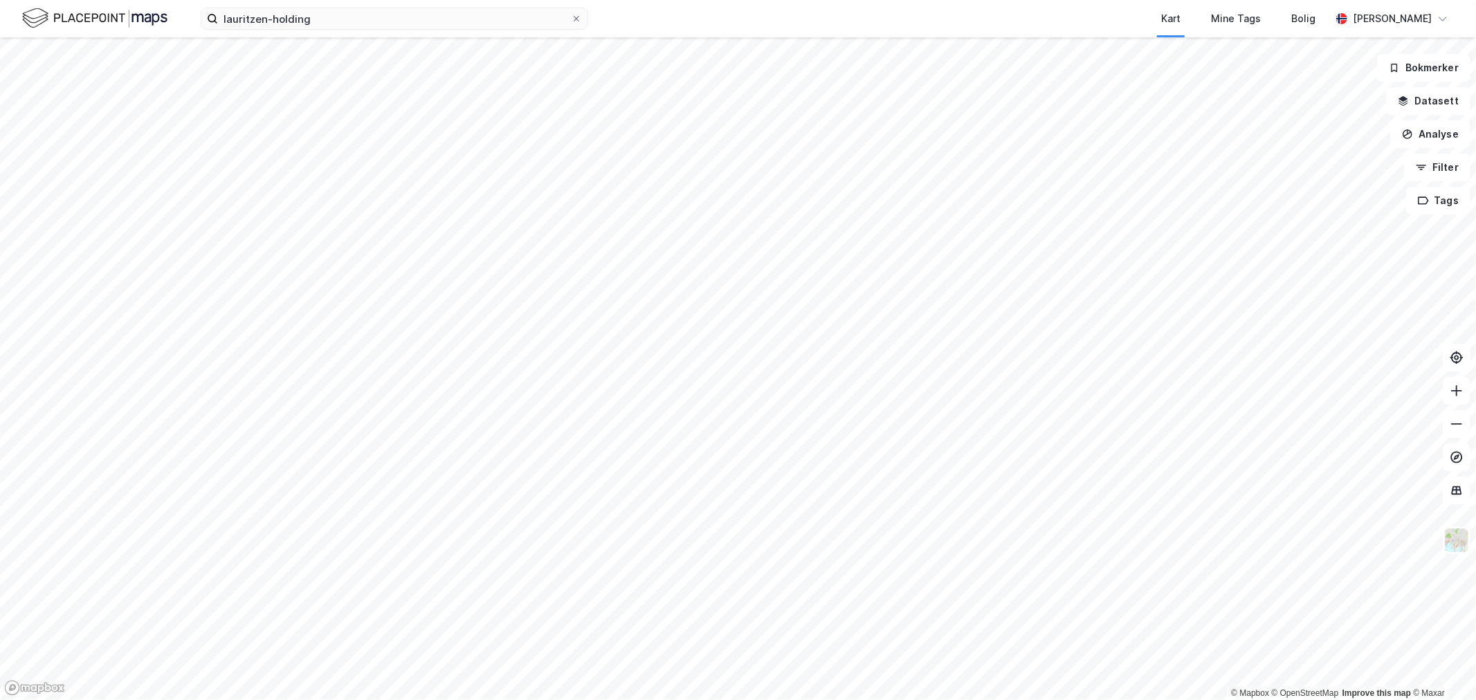
click at [329, 37] on div "lauritzen-holding Kart Mine Tags Bolig Eirik Aarnes" at bounding box center [738, 18] width 1476 height 37
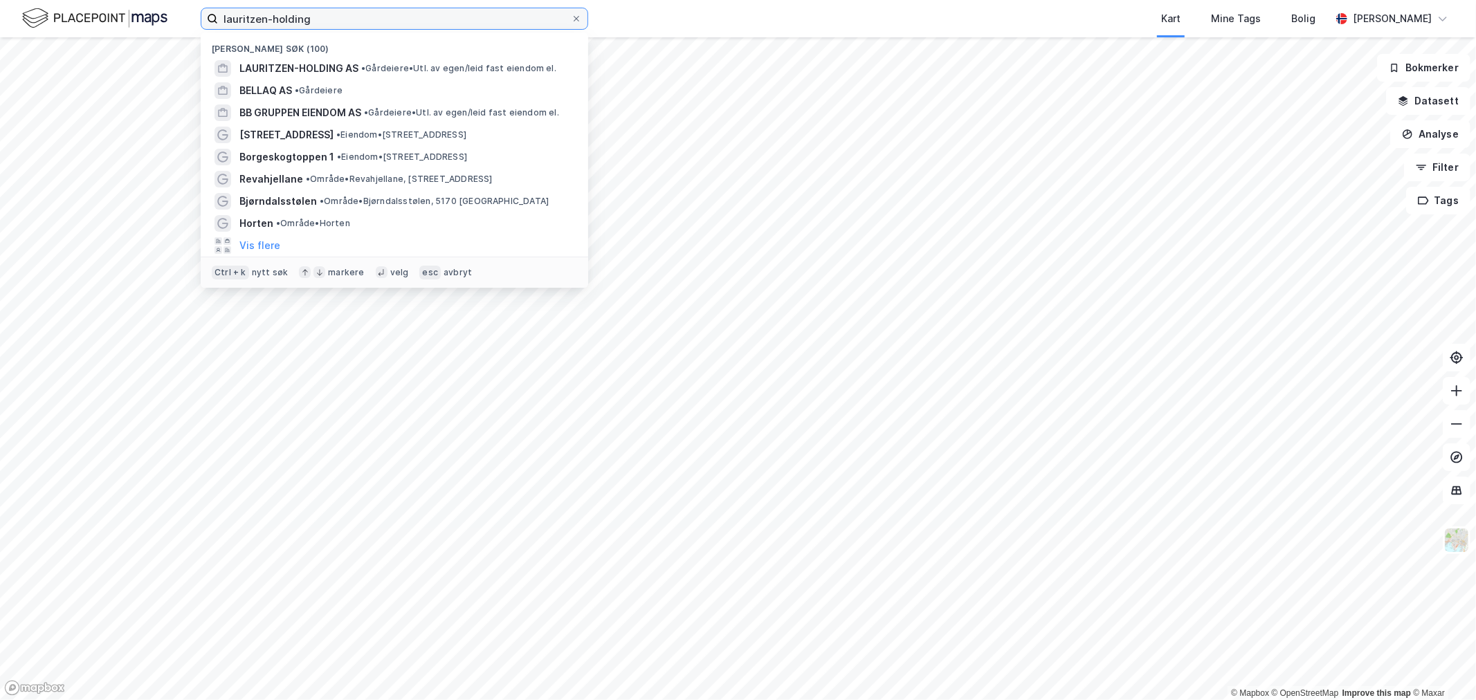
click at [339, 19] on input "lauritzen-holding" at bounding box center [394, 18] width 353 height 21
click at [313, 54] on div "[PERSON_NAME] søk (100)" at bounding box center [395, 45] width 388 height 25
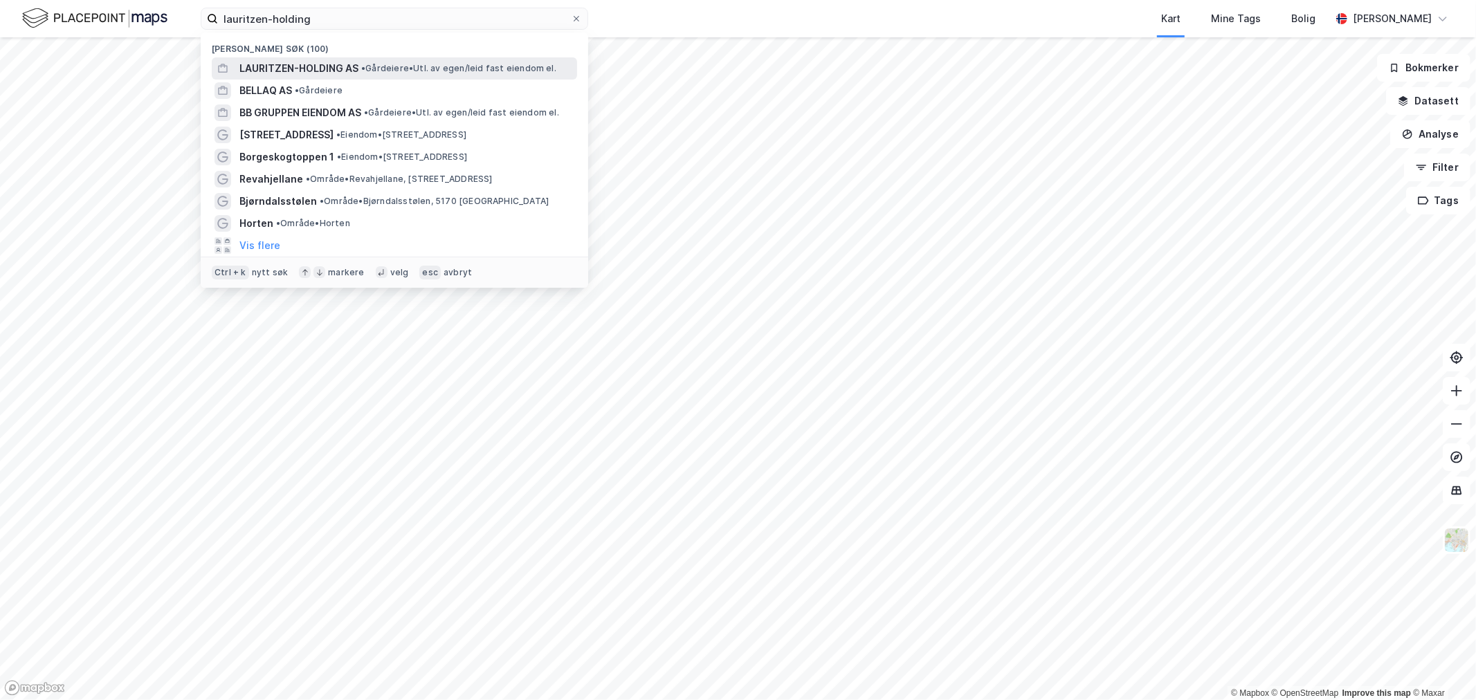
click at [313, 60] on span "LAURITZEN-HOLDING AS" at bounding box center [298, 68] width 119 height 17
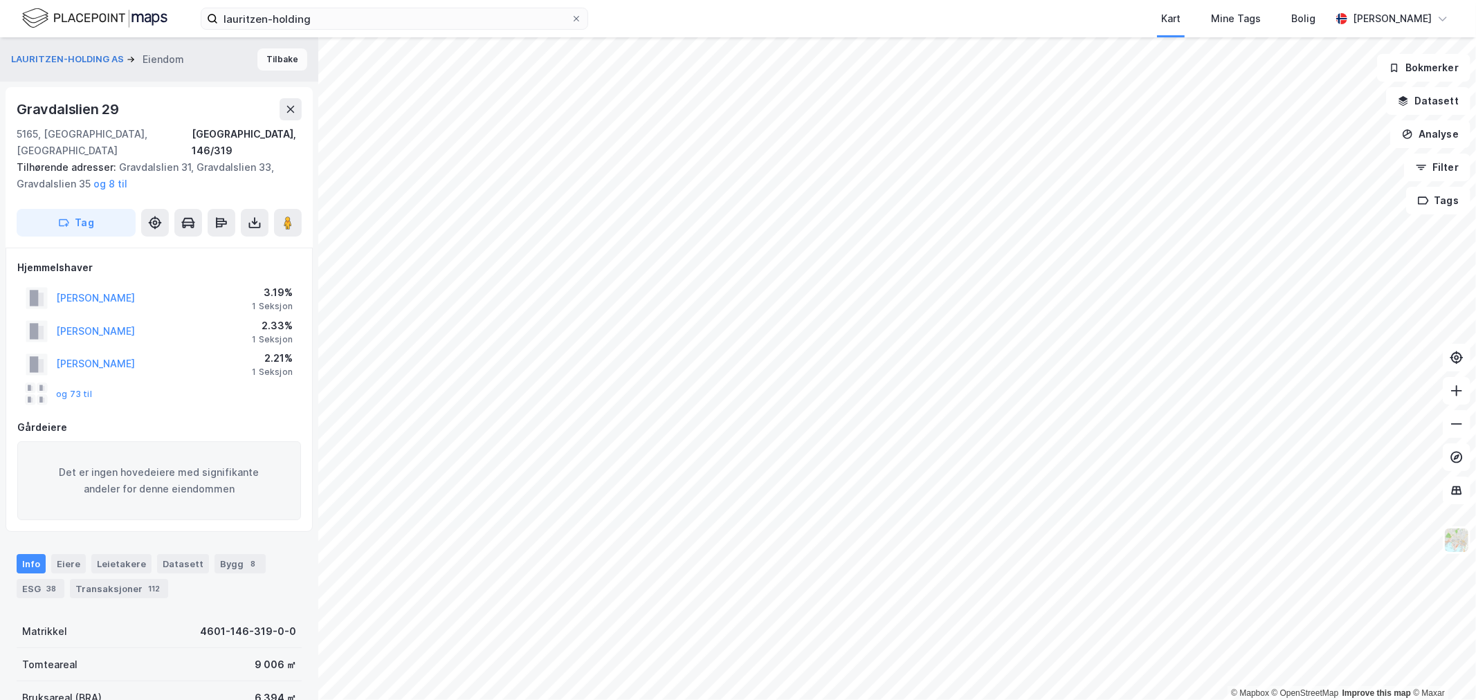
click at [259, 55] on button "Tilbake" at bounding box center [282, 59] width 50 height 22
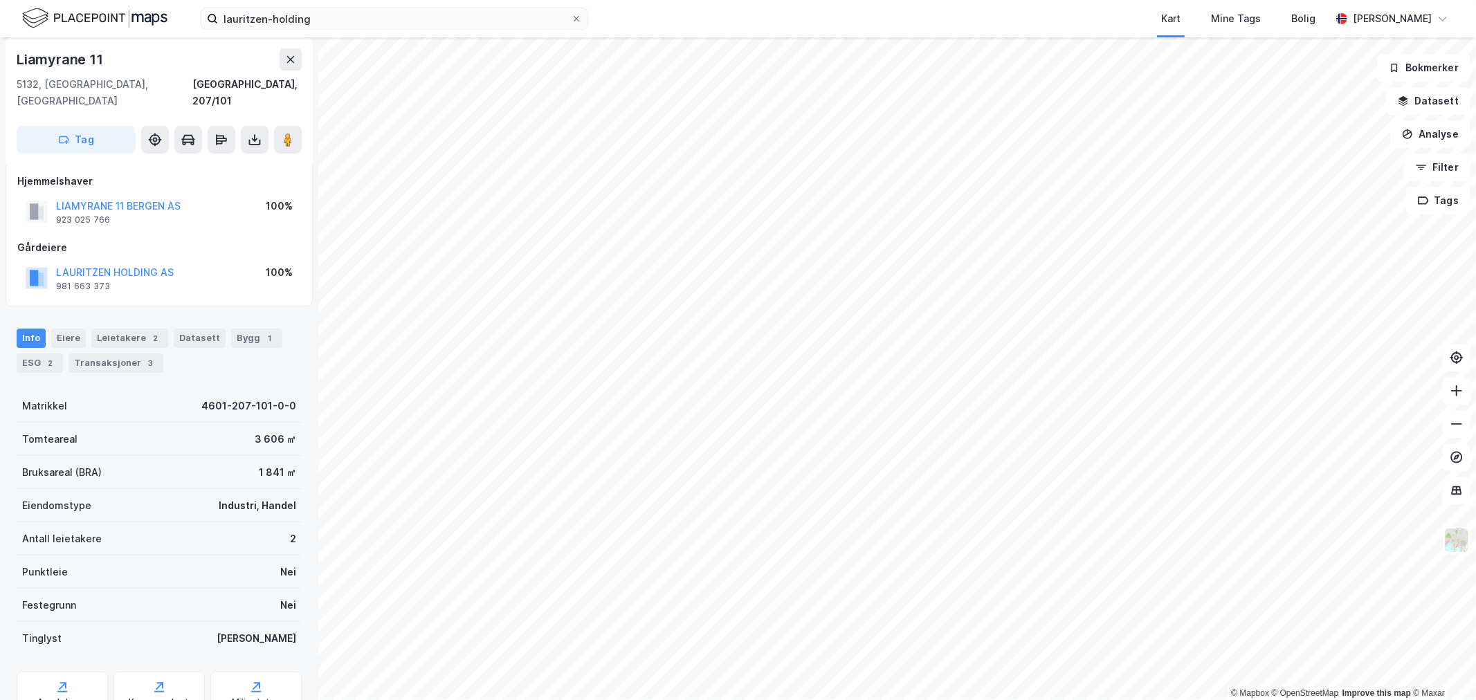
scroll to position [79, 0]
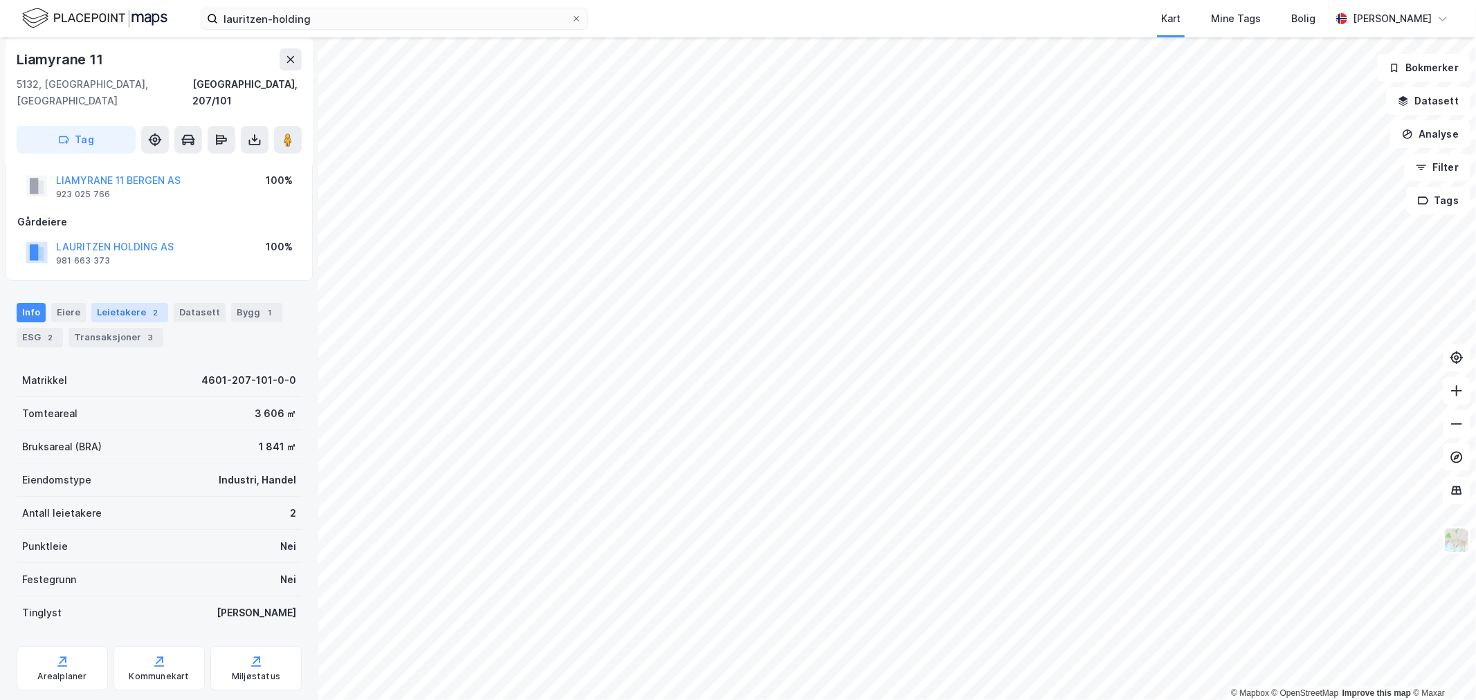
click at [125, 303] on div "Leietakere 2" at bounding box center [129, 312] width 77 height 19
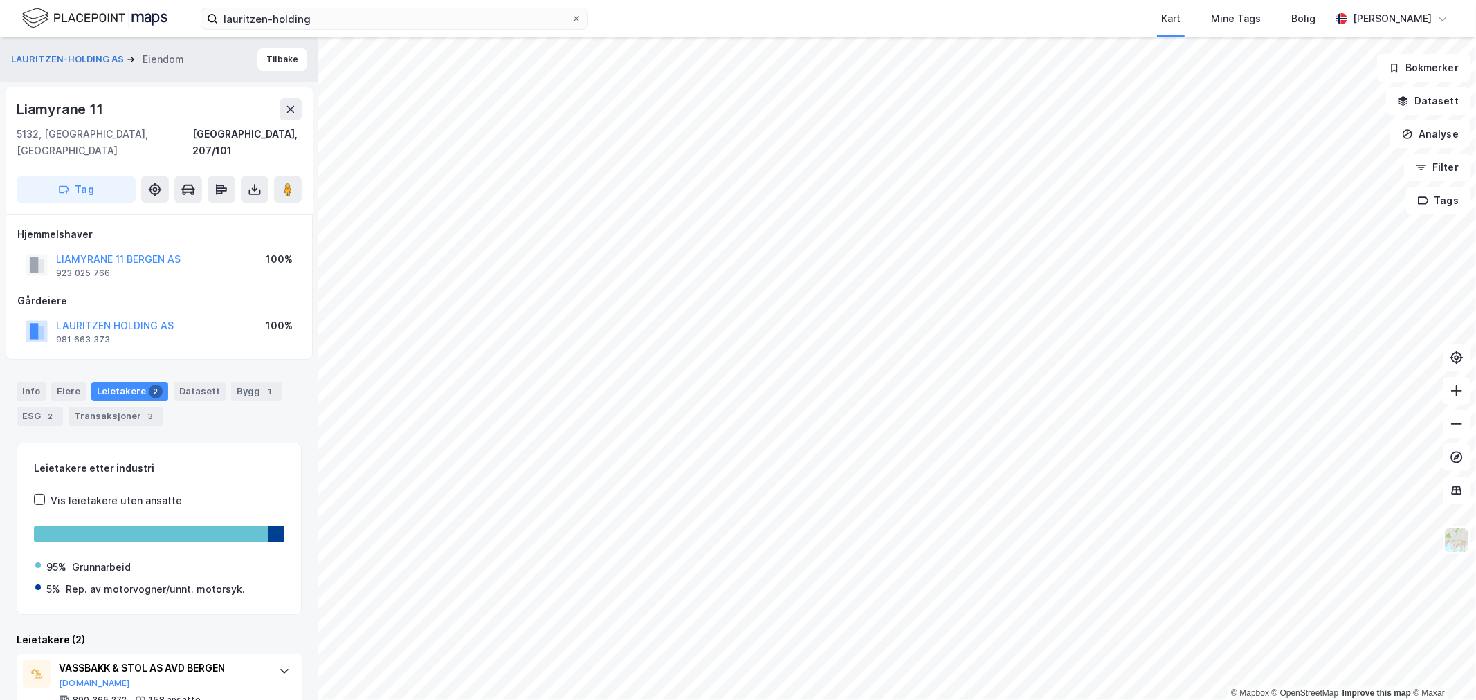
scroll to position [102, 0]
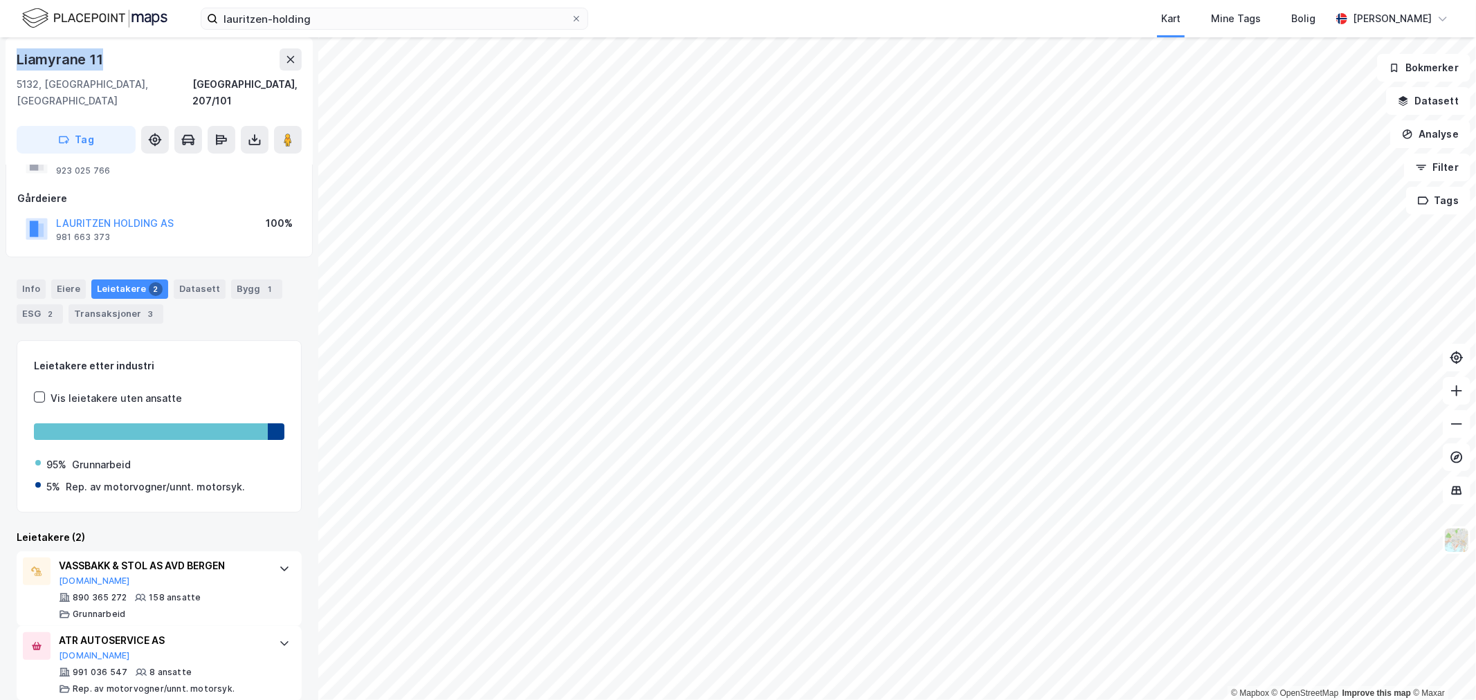
drag, startPoint x: 122, startPoint y: 57, endPoint x: 14, endPoint y: 61, distance: 108.7
click at [14, 61] on div "Liamyrane 11 5132, Nyborg, Vestland Bergen, 207/101 Tag" at bounding box center [159, 100] width 307 height 127
copy div "Liamyrane 11"
click at [344, 28] on input "lauritzen-holding" at bounding box center [394, 18] width 353 height 21
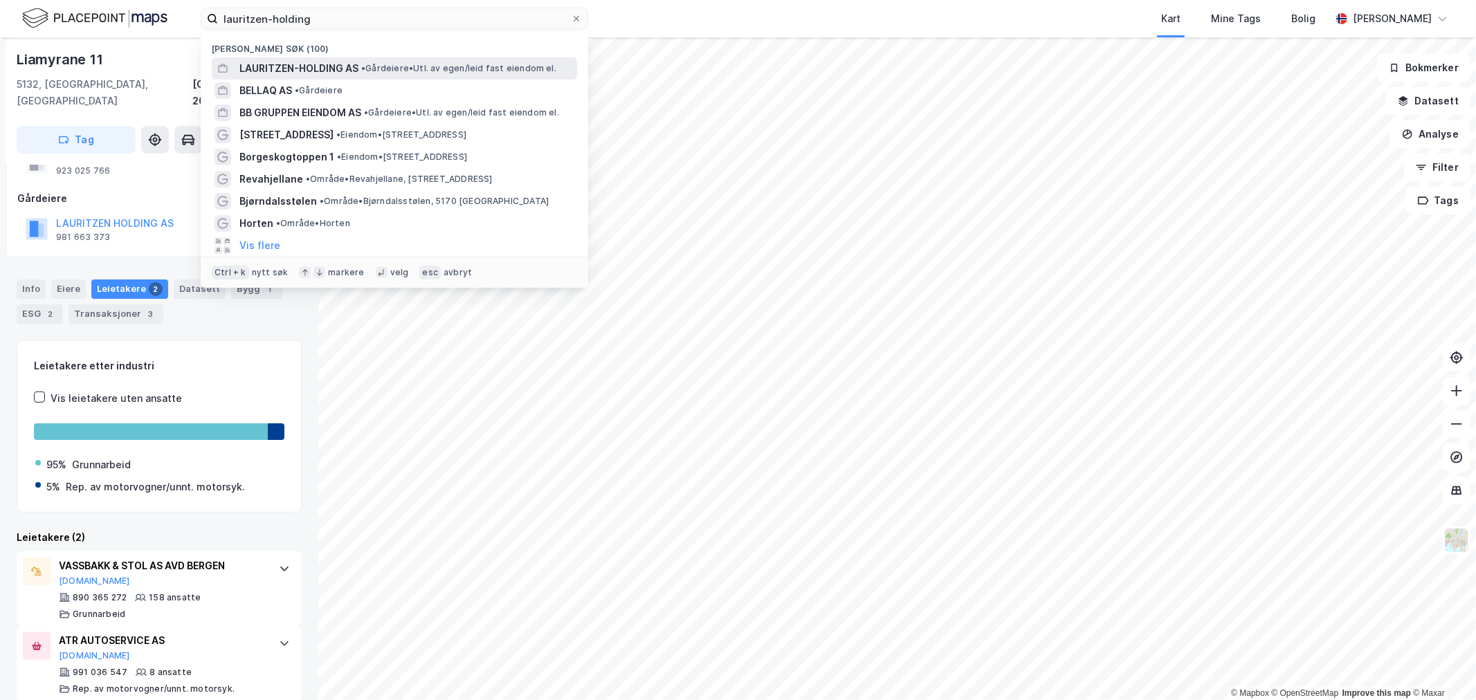
click at [336, 70] on span "LAURITZEN-HOLDING AS" at bounding box center [298, 68] width 119 height 17
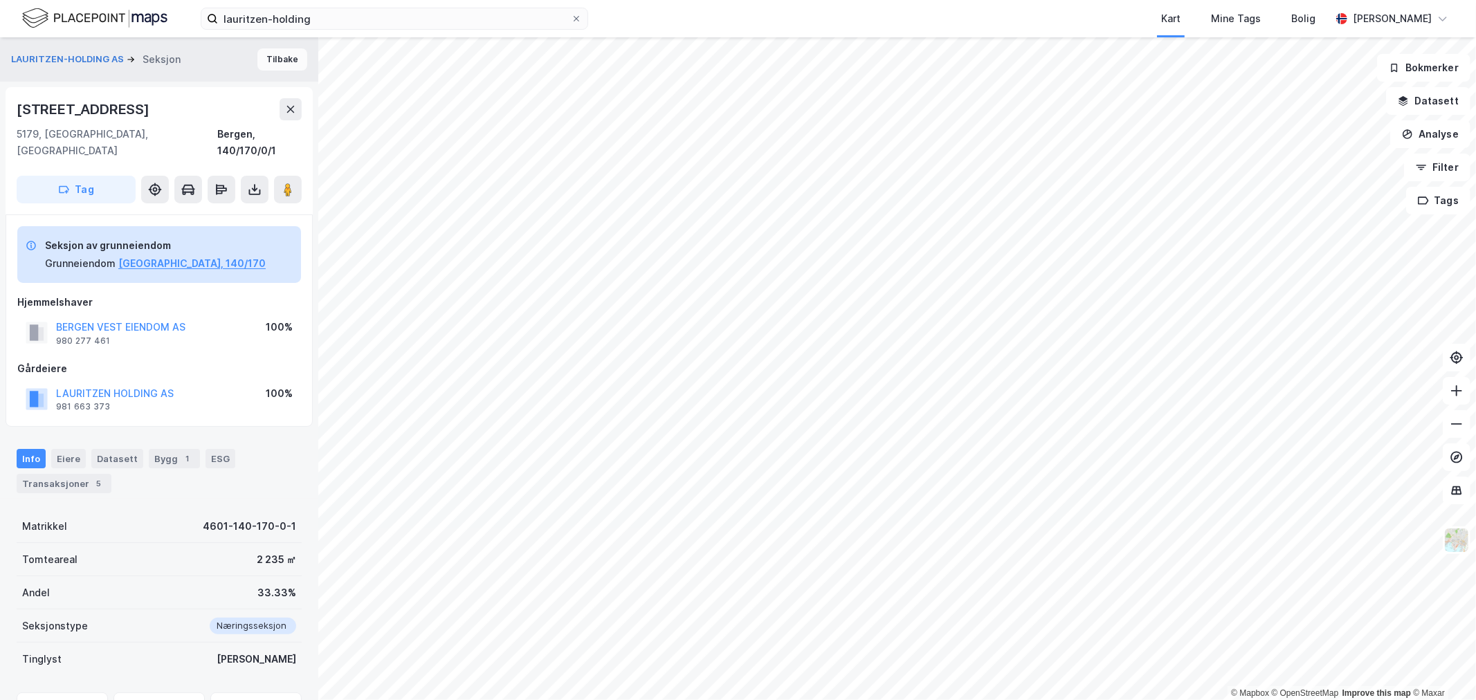
click at [280, 63] on button "Tilbake" at bounding box center [282, 59] width 50 height 22
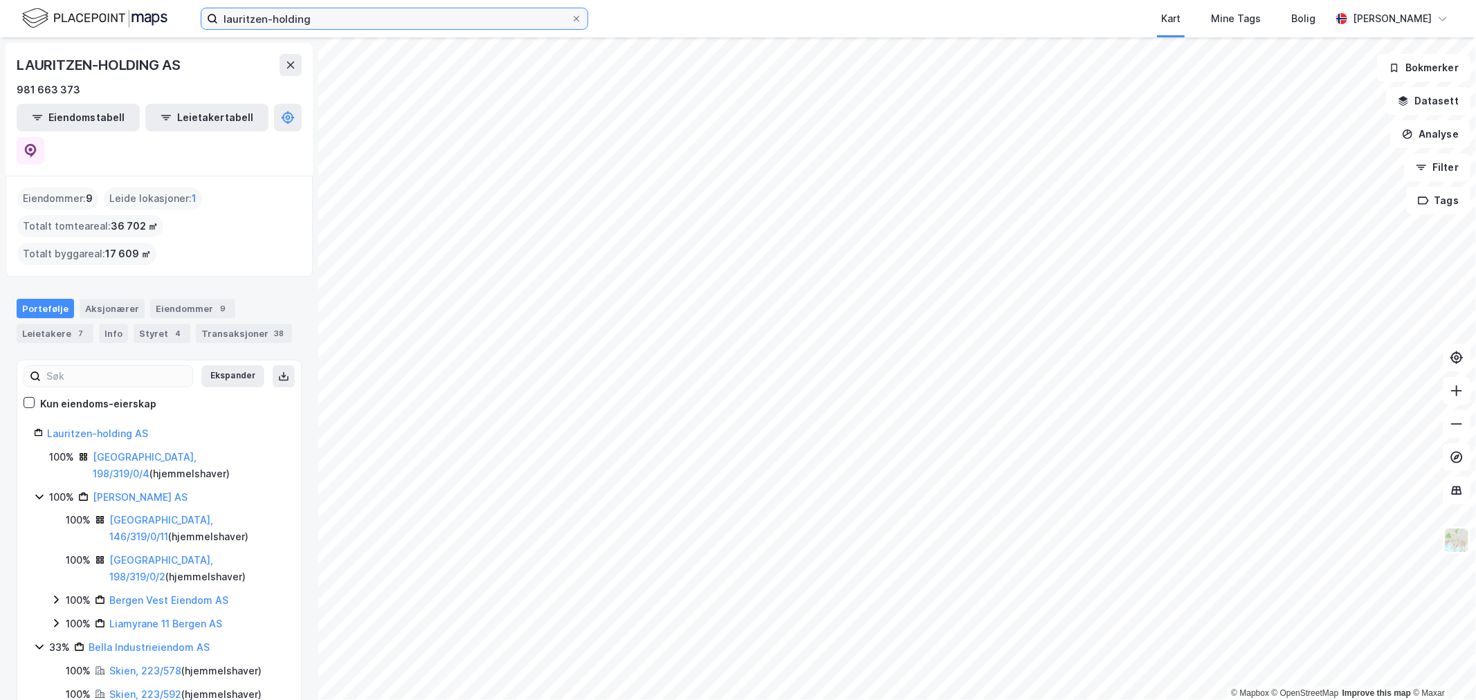
click at [345, 25] on input "lauritzen-holding" at bounding box center [394, 18] width 353 height 21
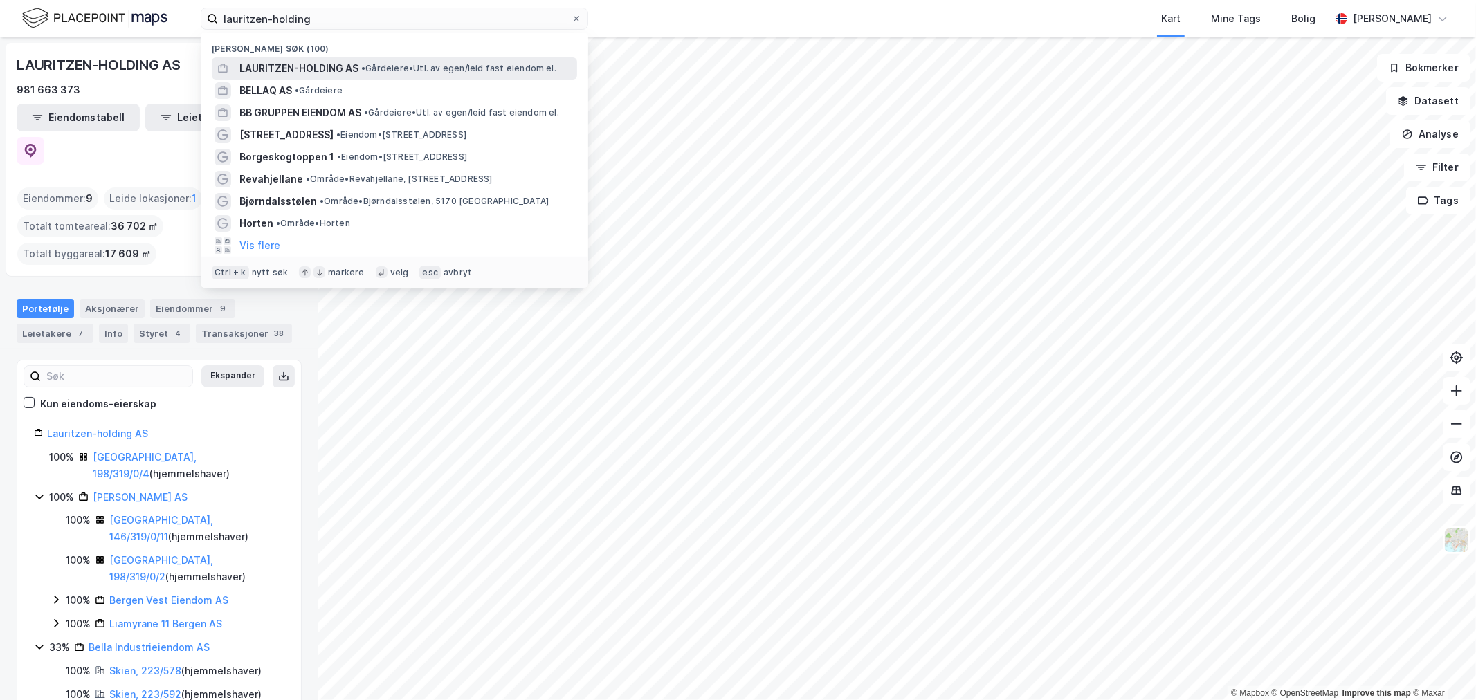
click at [328, 68] on span "LAURITZEN-HOLDING AS" at bounding box center [298, 68] width 119 height 17
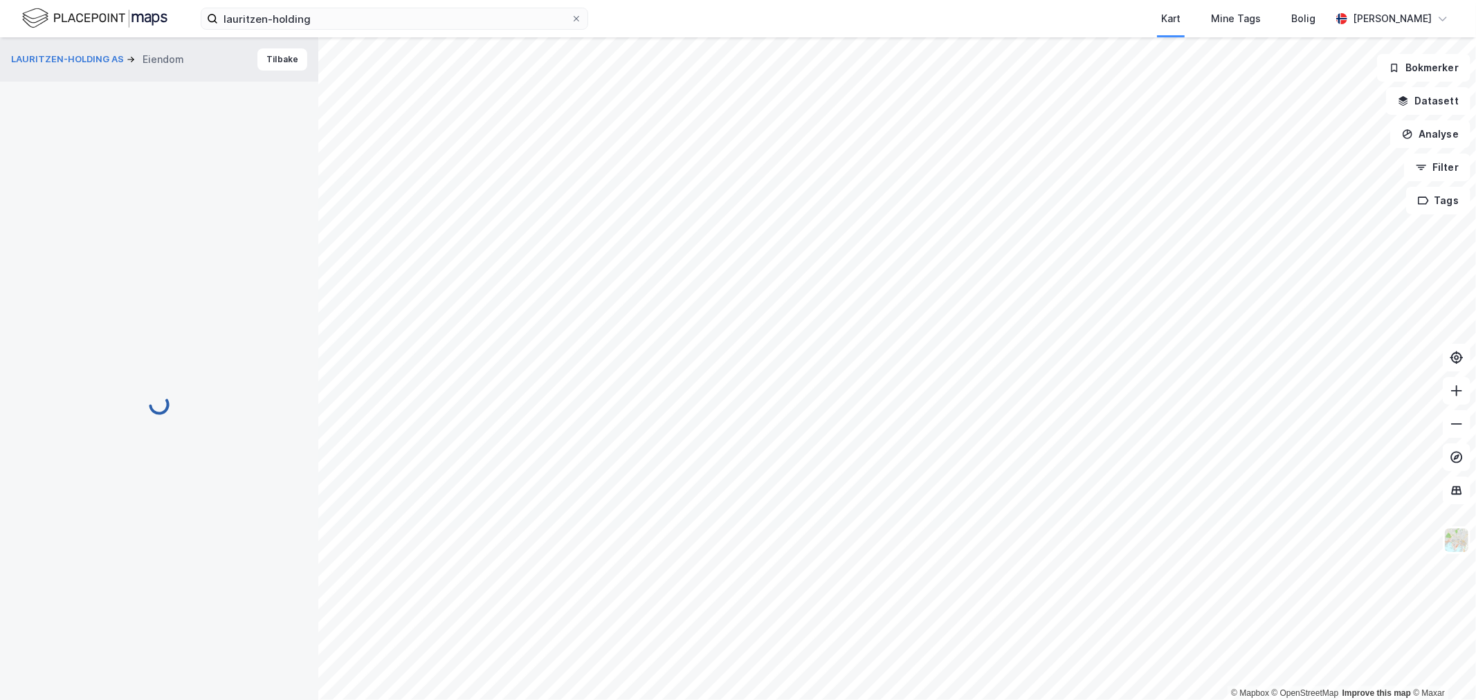
scroll to position [102, 0]
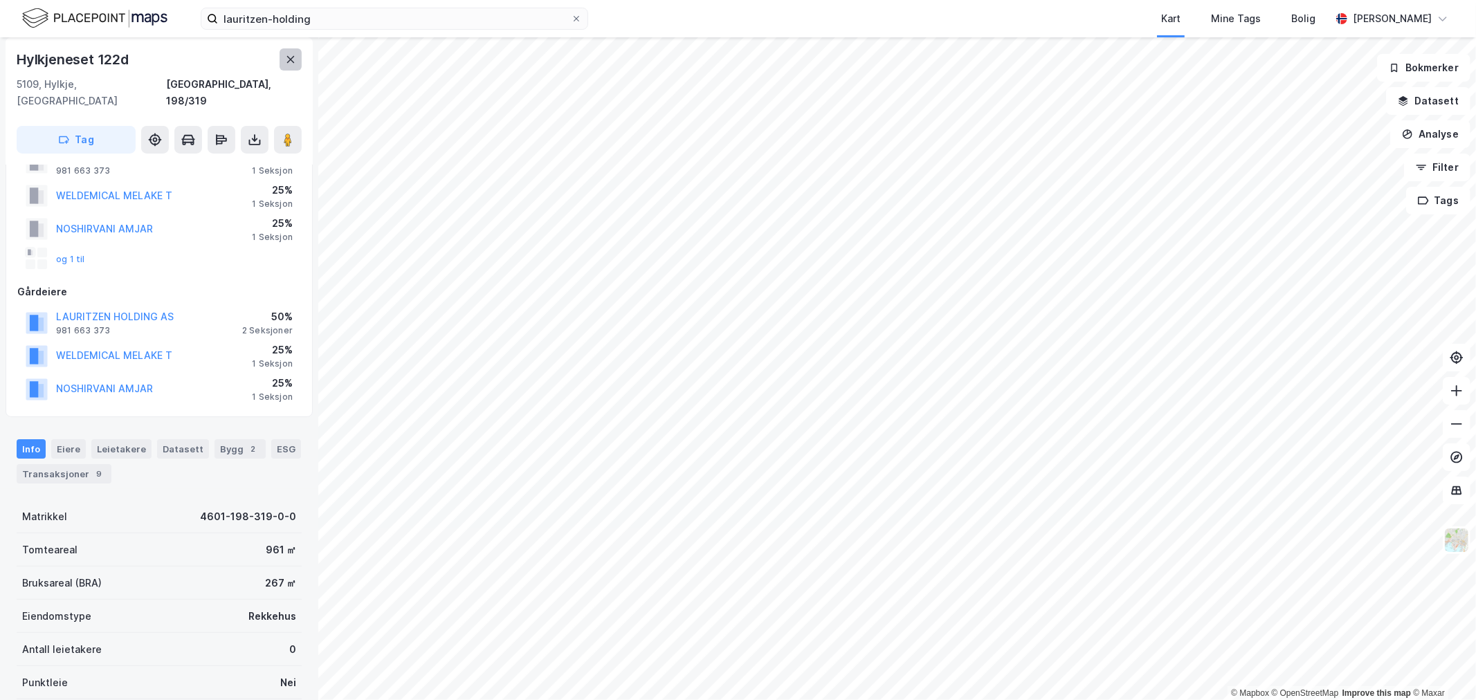
click at [293, 62] on icon at bounding box center [291, 59] width 8 height 7
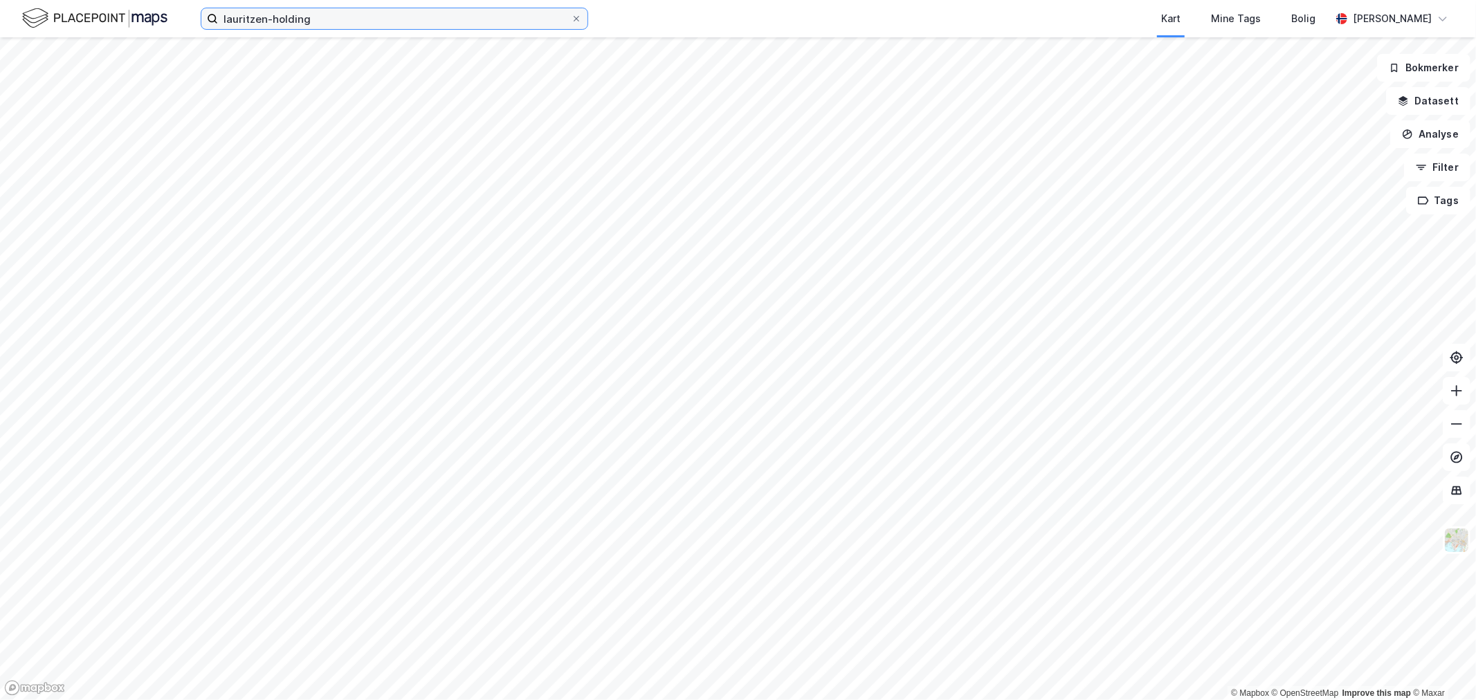
click at [331, 9] on input "lauritzen-holding" at bounding box center [394, 18] width 353 height 21
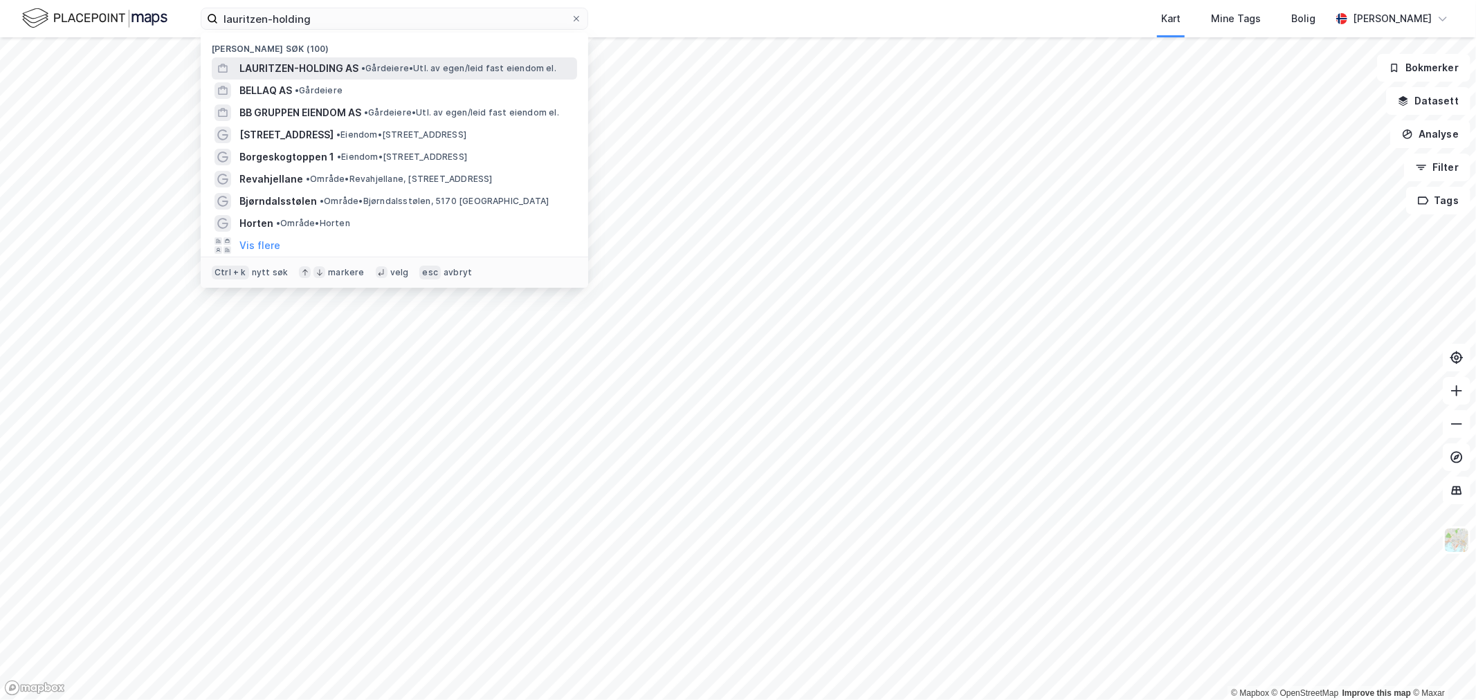
click at [313, 70] on span "LAURITZEN-HOLDING AS" at bounding box center [298, 68] width 119 height 17
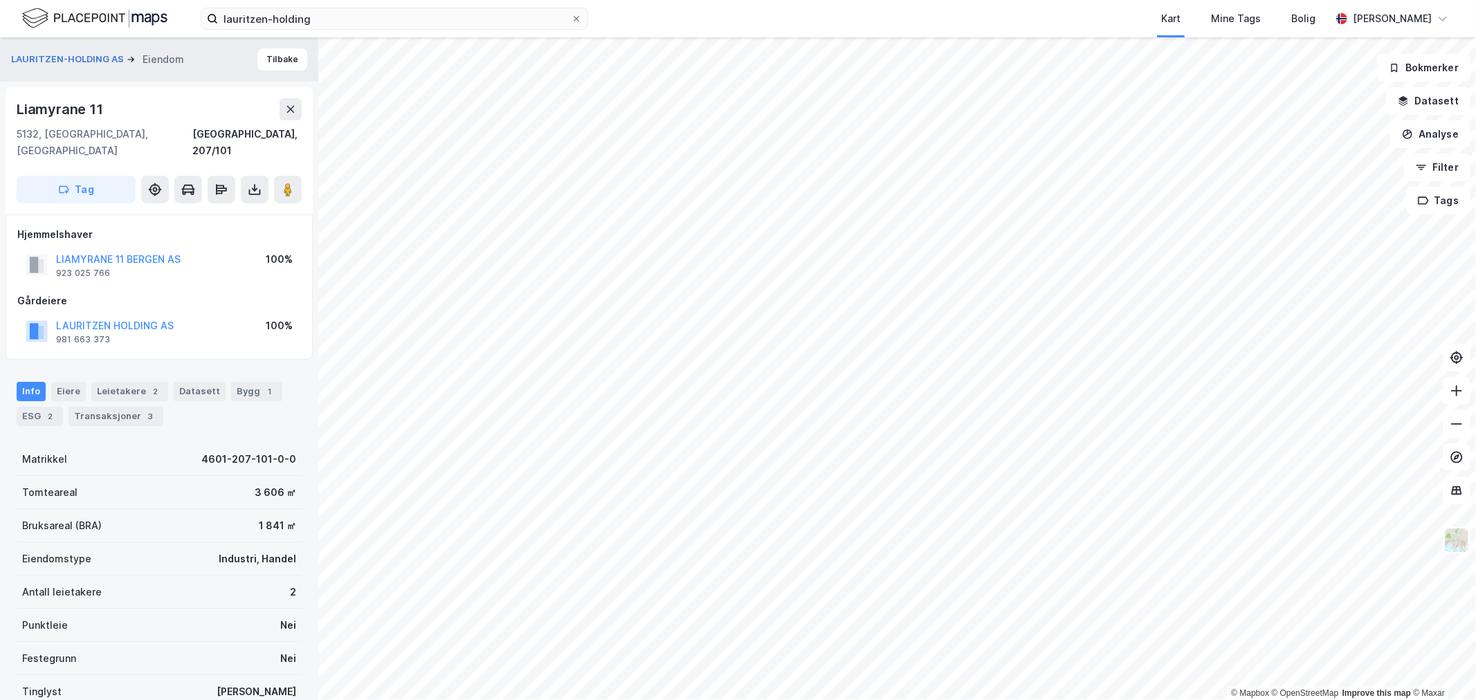
scroll to position [98, 0]
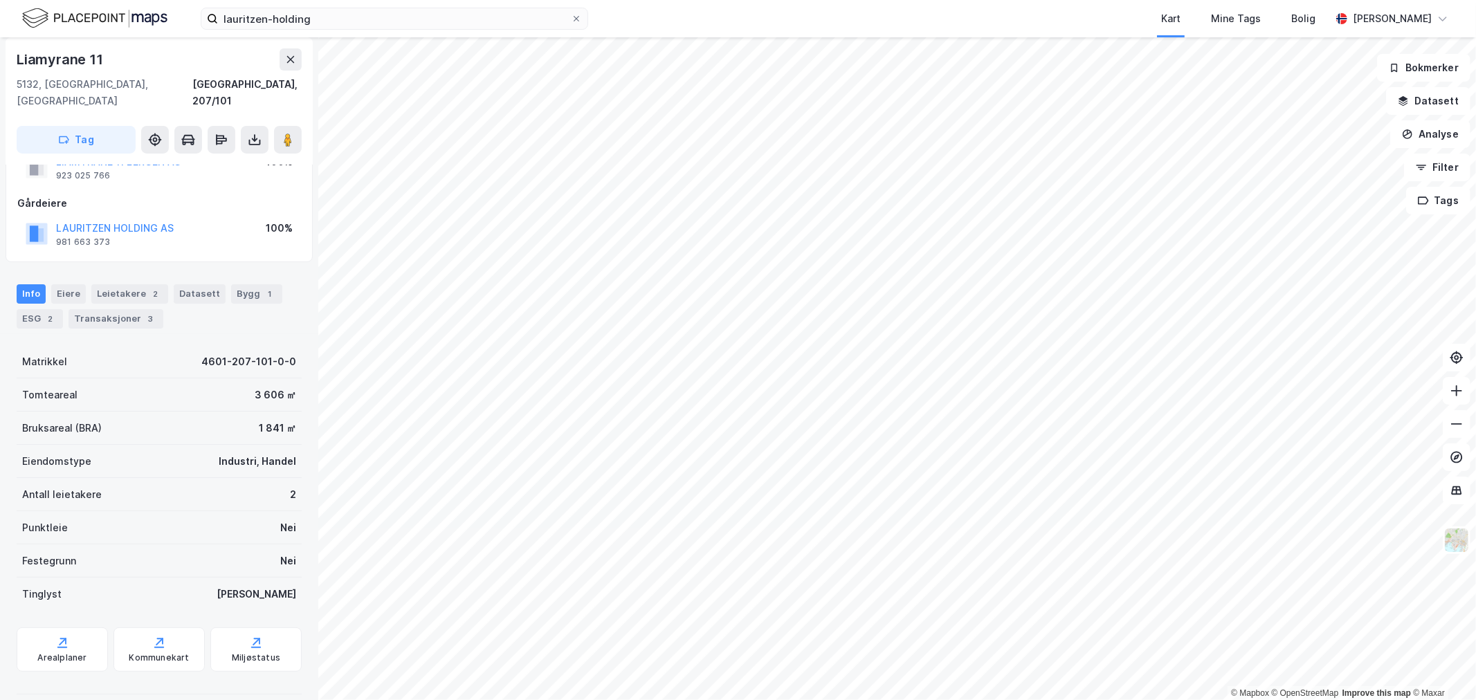
click at [98, 60] on div "Liamyrane 11" at bounding box center [61, 59] width 89 height 22
drag, startPoint x: 16, startPoint y: 60, endPoint x: 104, endPoint y: 63, distance: 88.0
click at [104, 63] on div "Liamyrane 11" at bounding box center [61, 59] width 89 height 22
copy div "Liamyrane 11"
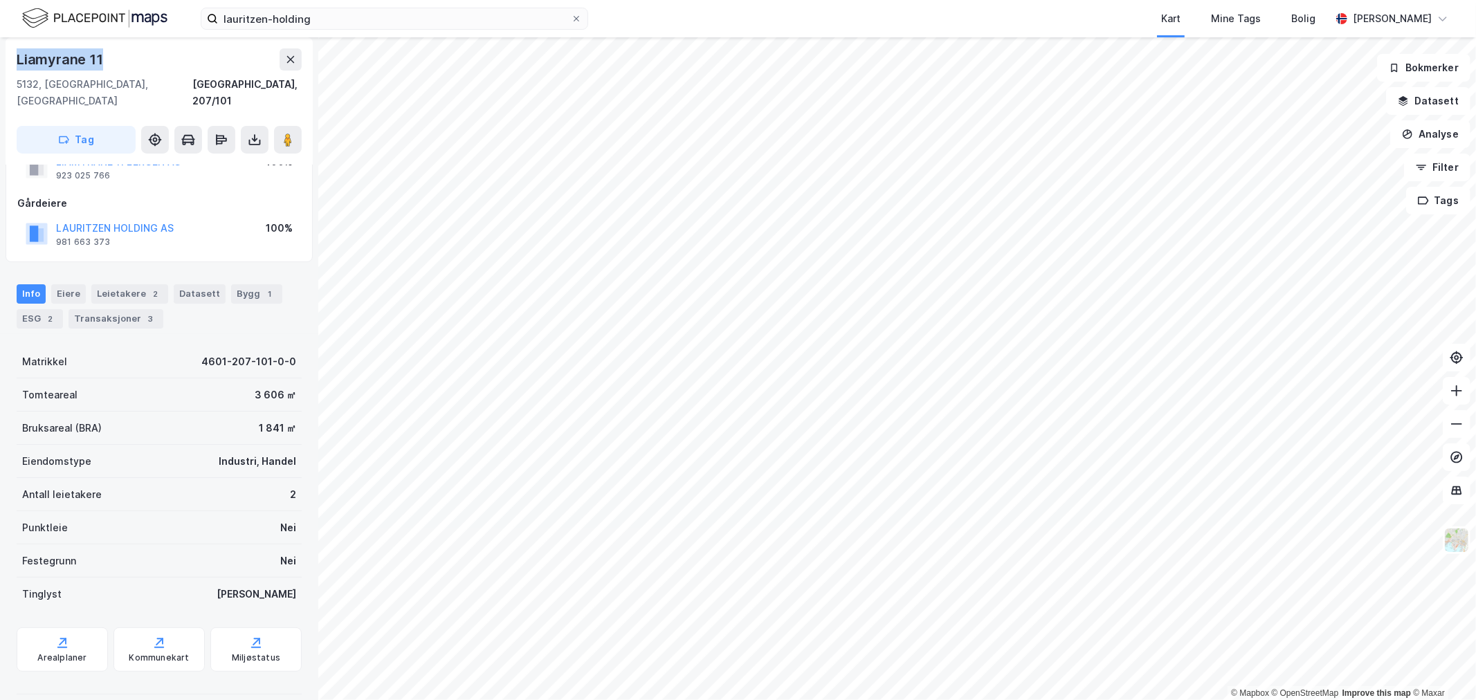
copy div "Liamyrane 11"
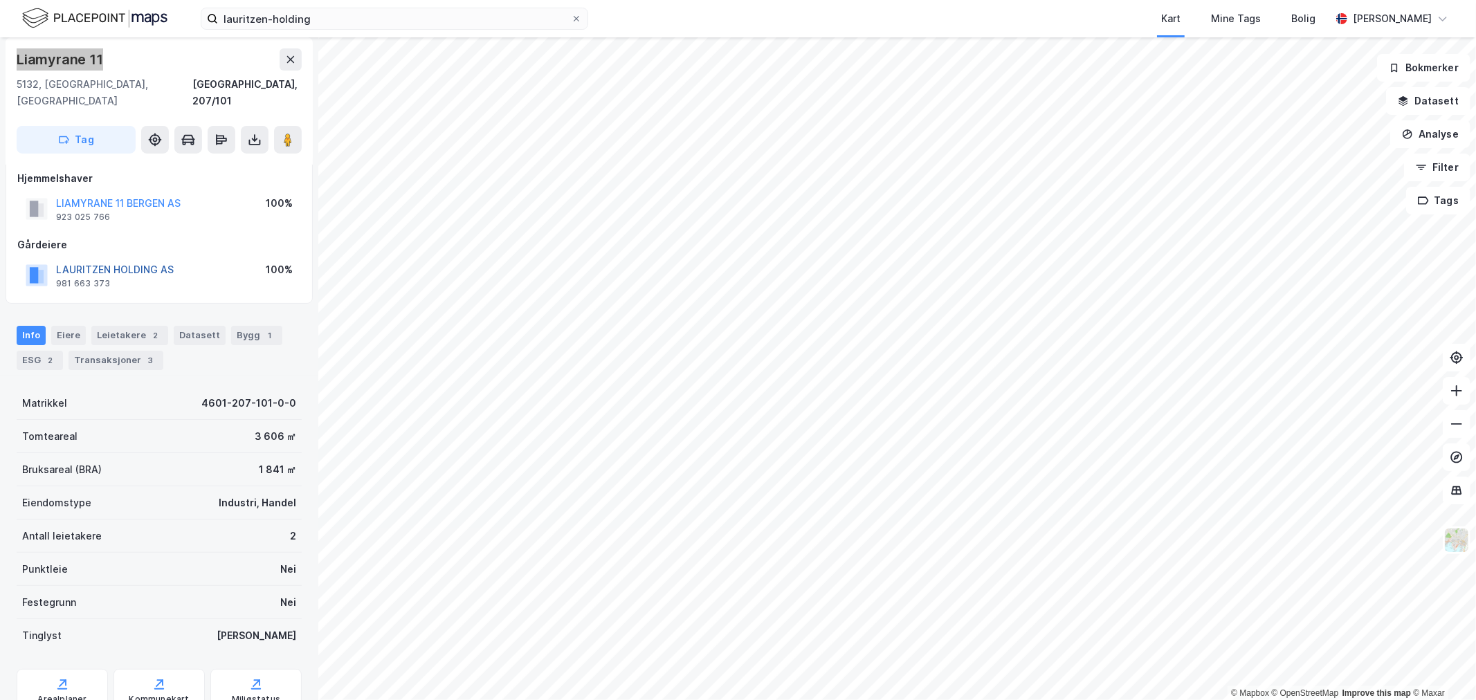
scroll to position [0, 0]
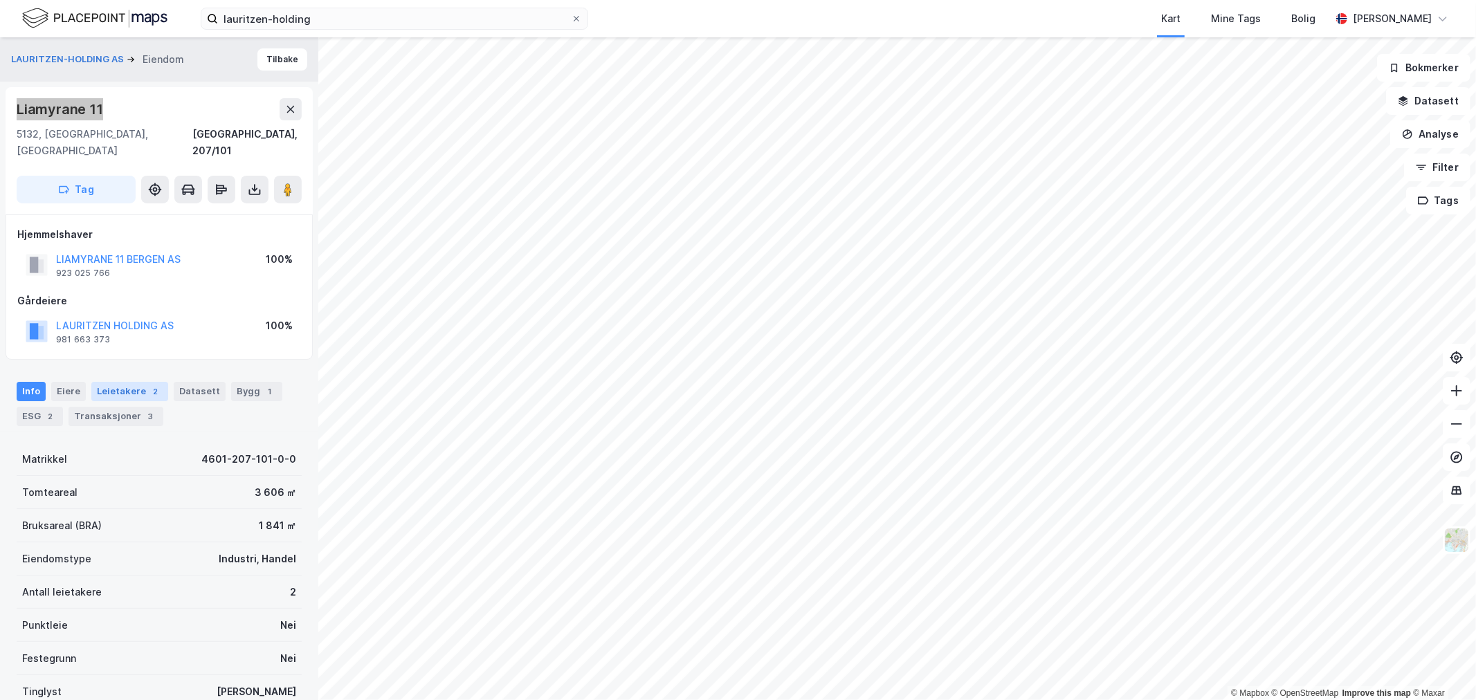
drag, startPoint x: 113, startPoint y: 370, endPoint x: 125, endPoint y: 370, distance: 11.1
click at [113, 382] on div "Leietakere 2" at bounding box center [129, 391] width 77 height 19
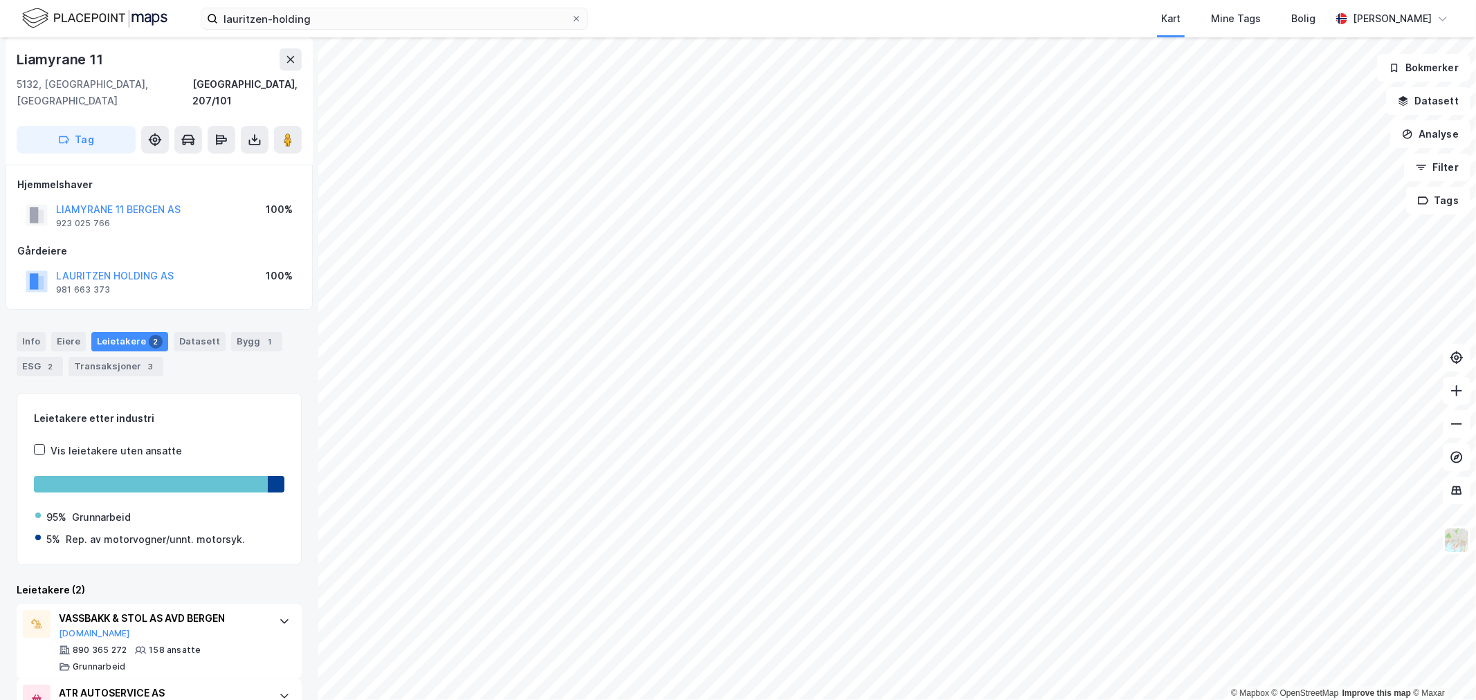
scroll to position [102, 0]
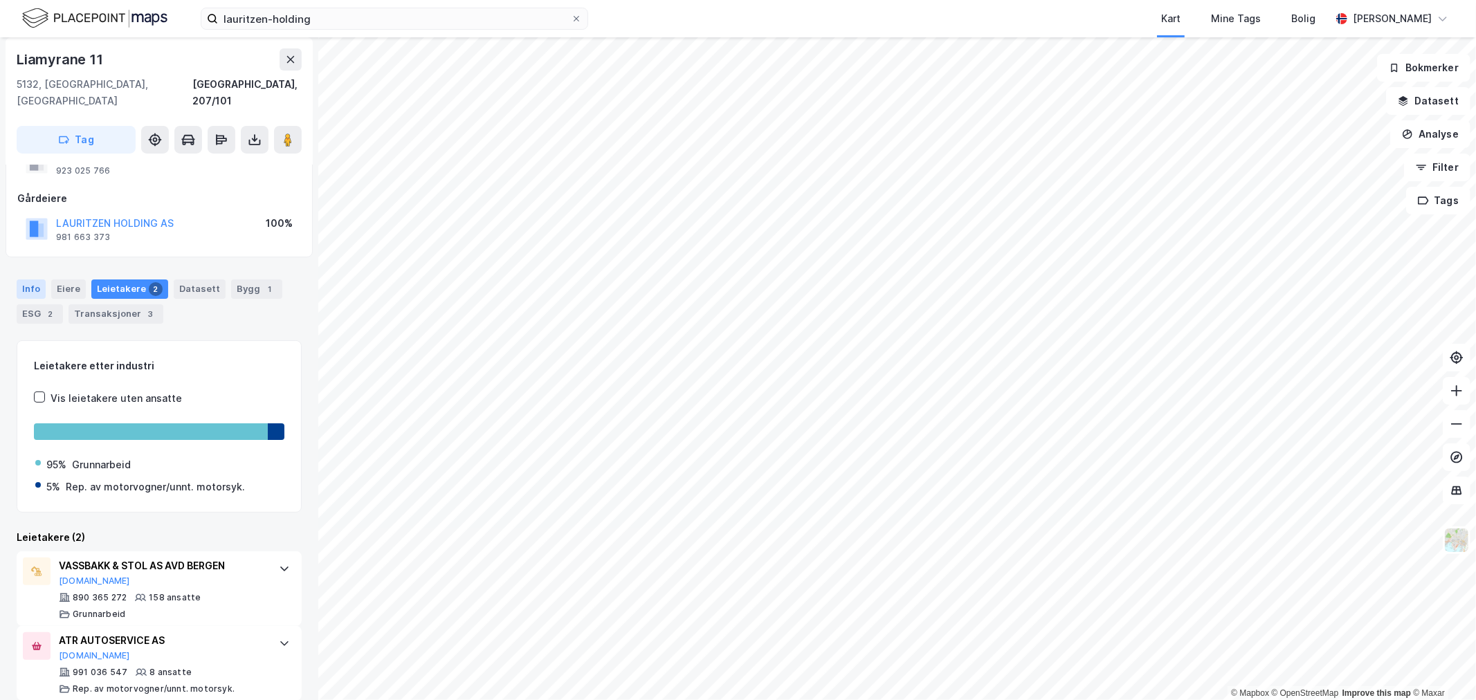
click at [33, 280] on div "Info" at bounding box center [31, 289] width 29 height 19
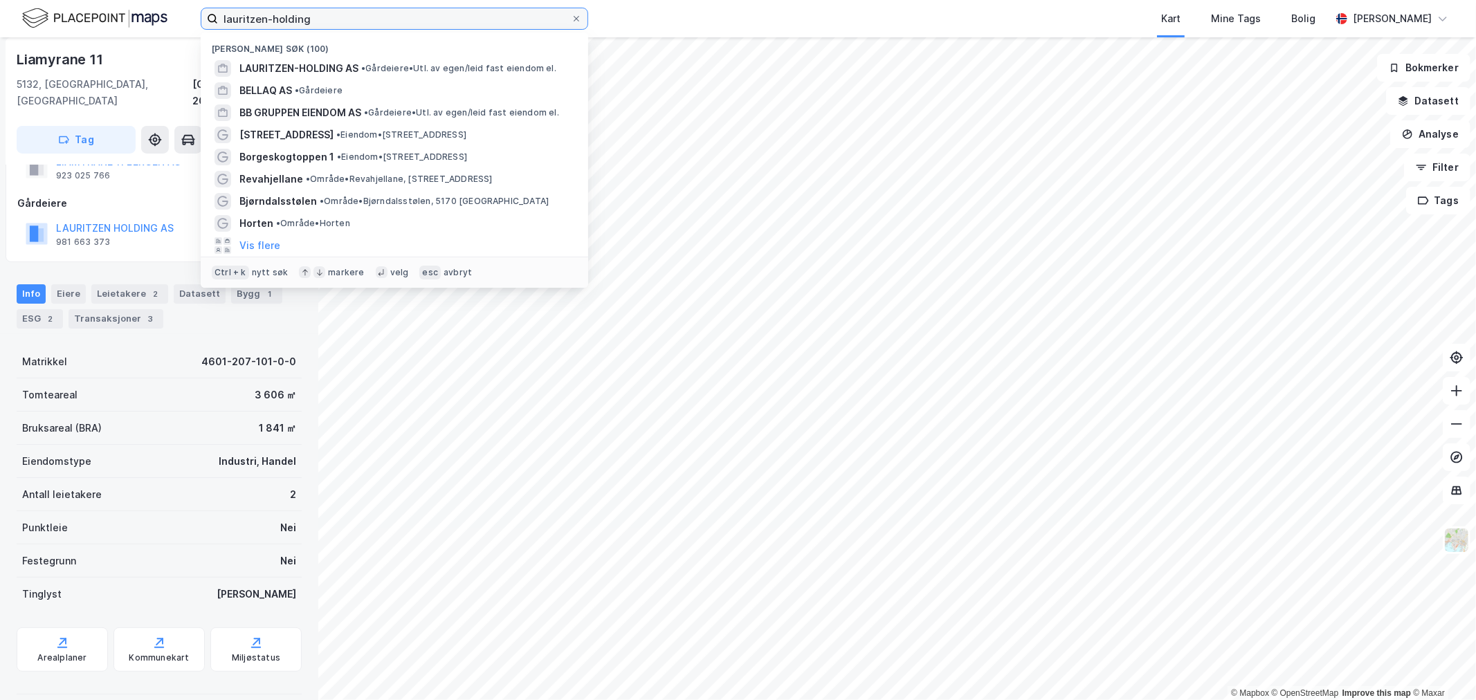
drag, startPoint x: 319, startPoint y: 24, endPoint x: 75, endPoint y: 30, distance: 244.4
click at [75, 30] on div "lauritzen-holding Nylige søk (100) LAURITZEN-HOLDING AS • Gårdeiere • Utl. av e…" at bounding box center [738, 18] width 1476 height 37
paste input "Trolladalen 1"
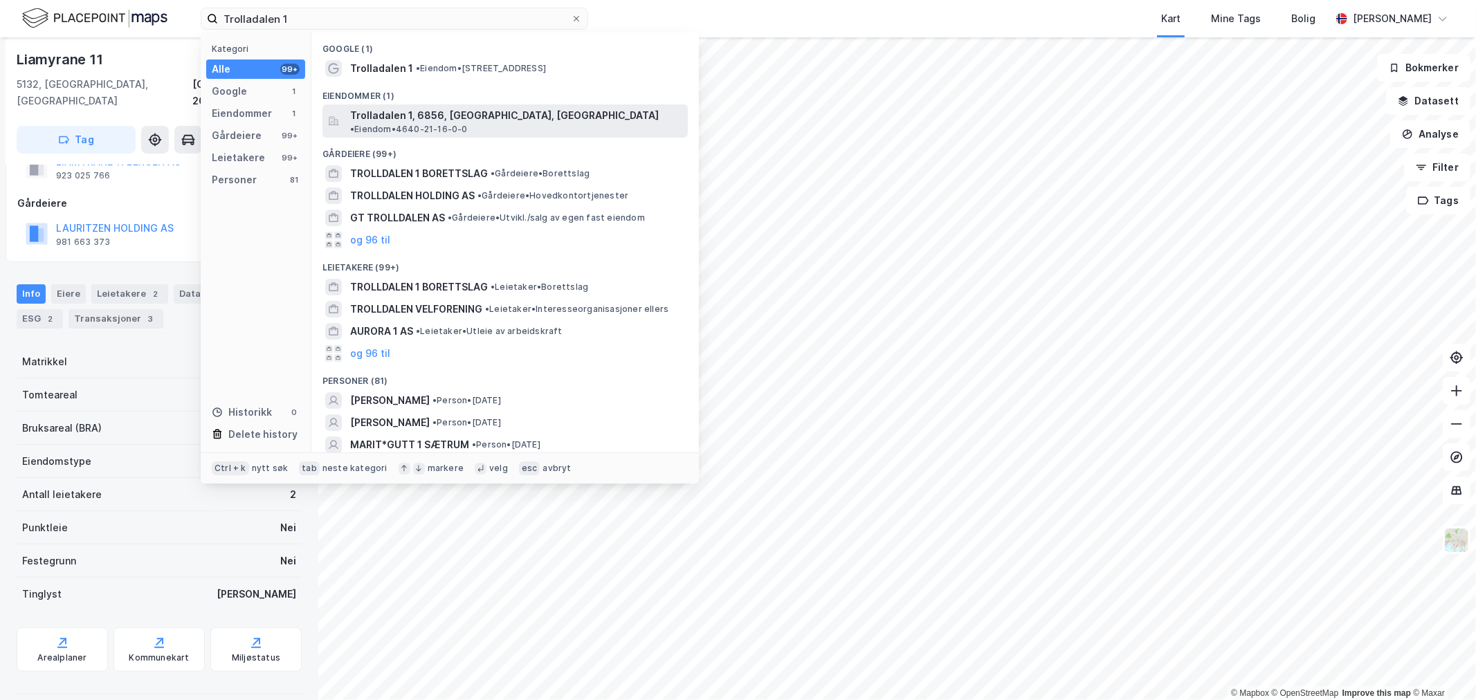
click at [420, 108] on span "Trolladalen 1, 6856, SOGNDAL, SOGNDAL" at bounding box center [504, 115] width 309 height 17
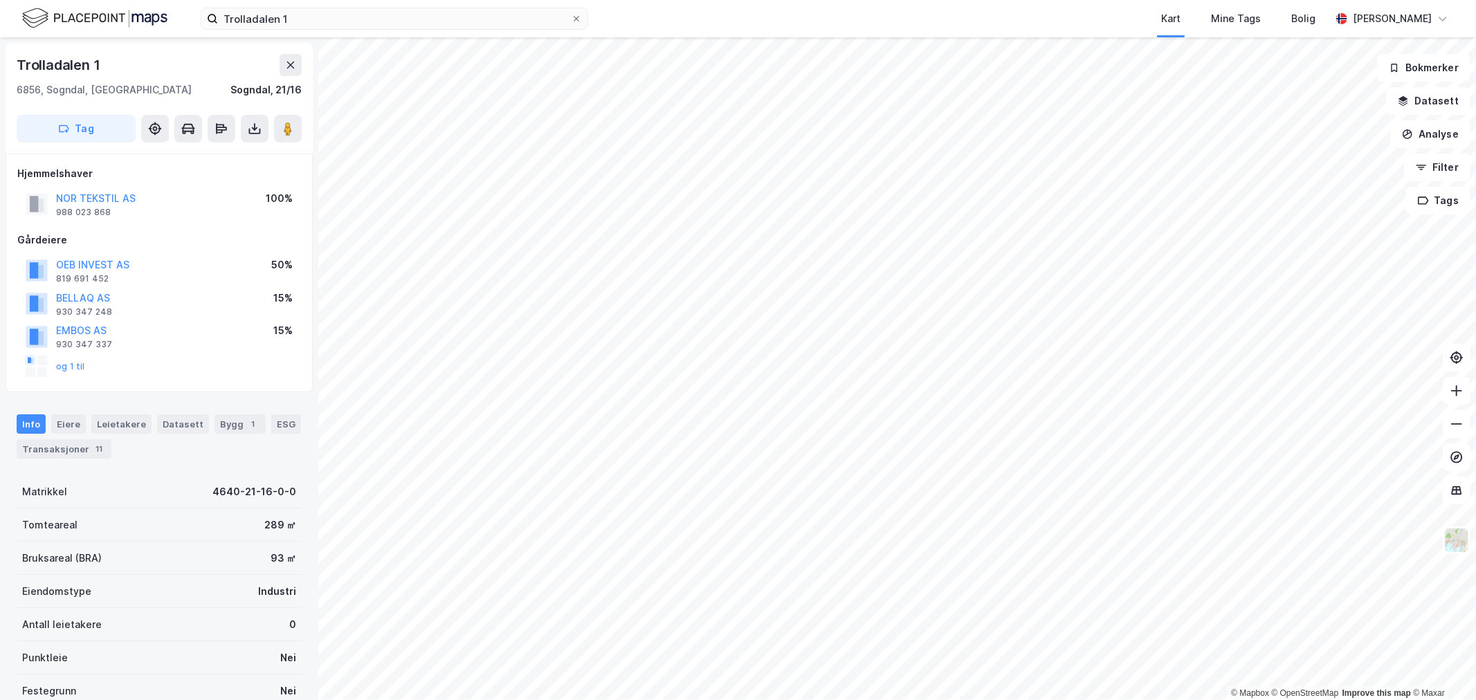
scroll to position [98, 0]
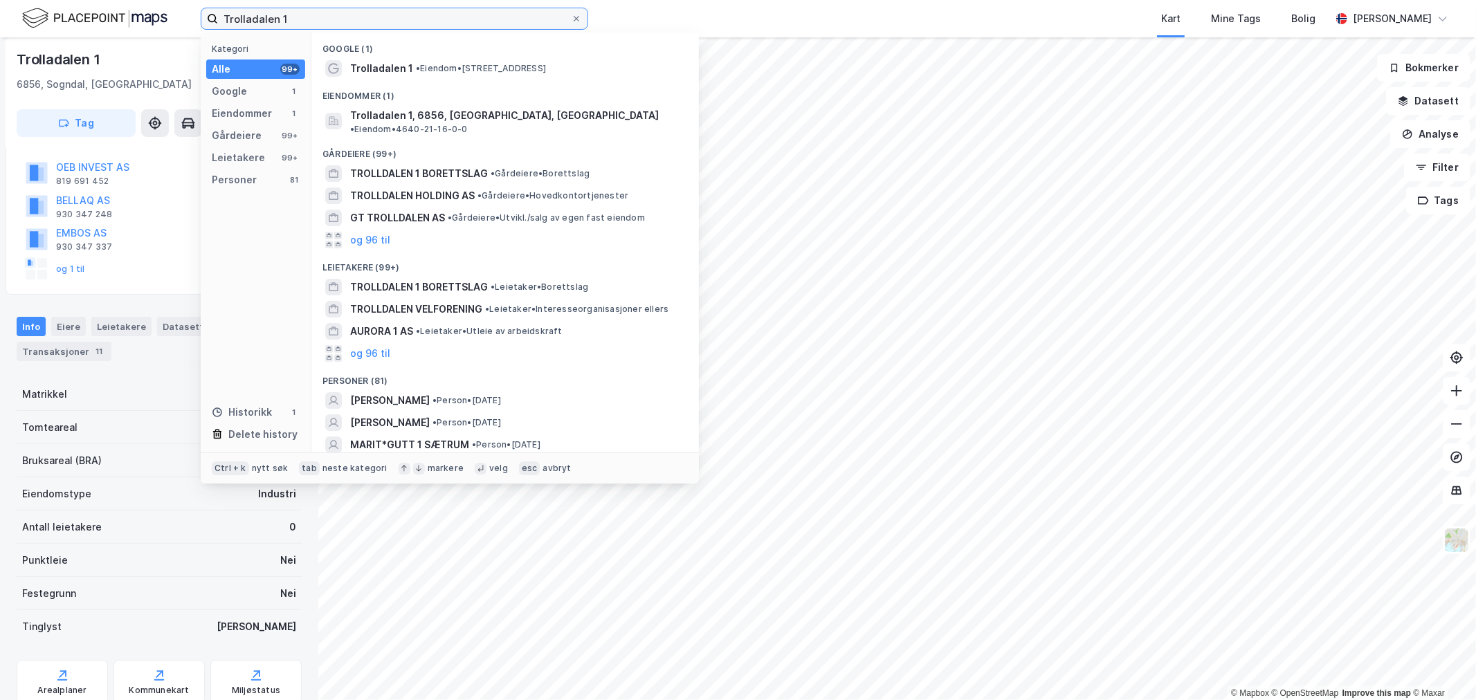
click at [445, 12] on input "Trolladalen 1" at bounding box center [394, 18] width 353 height 21
click at [144, 19] on div "Trolladalen 1 Kategori Alle 99+ Google 1 Eiendommer 1 Gårdeiere 99+ Leietakere …" at bounding box center [738, 18] width 1476 height 37
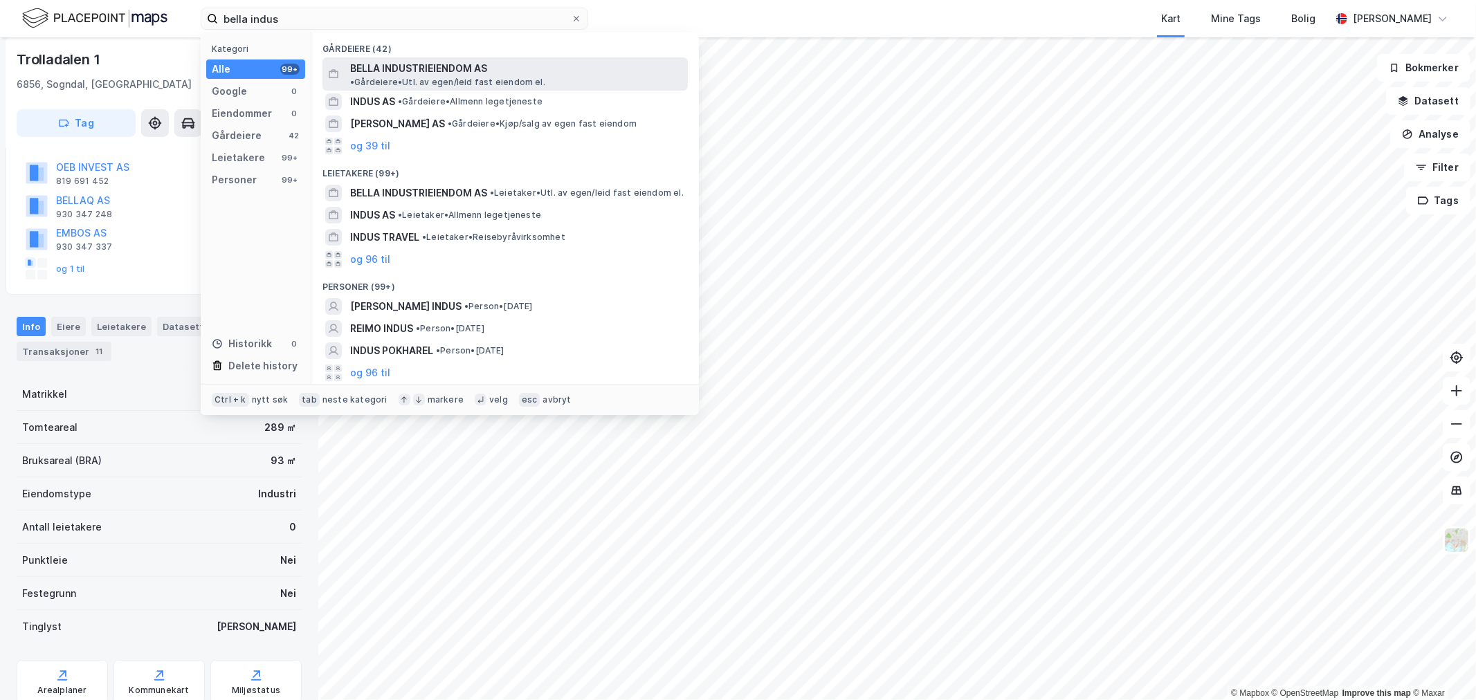
click at [443, 68] on span "BELLA INDUSTRIEIENDOM AS" at bounding box center [418, 68] width 137 height 17
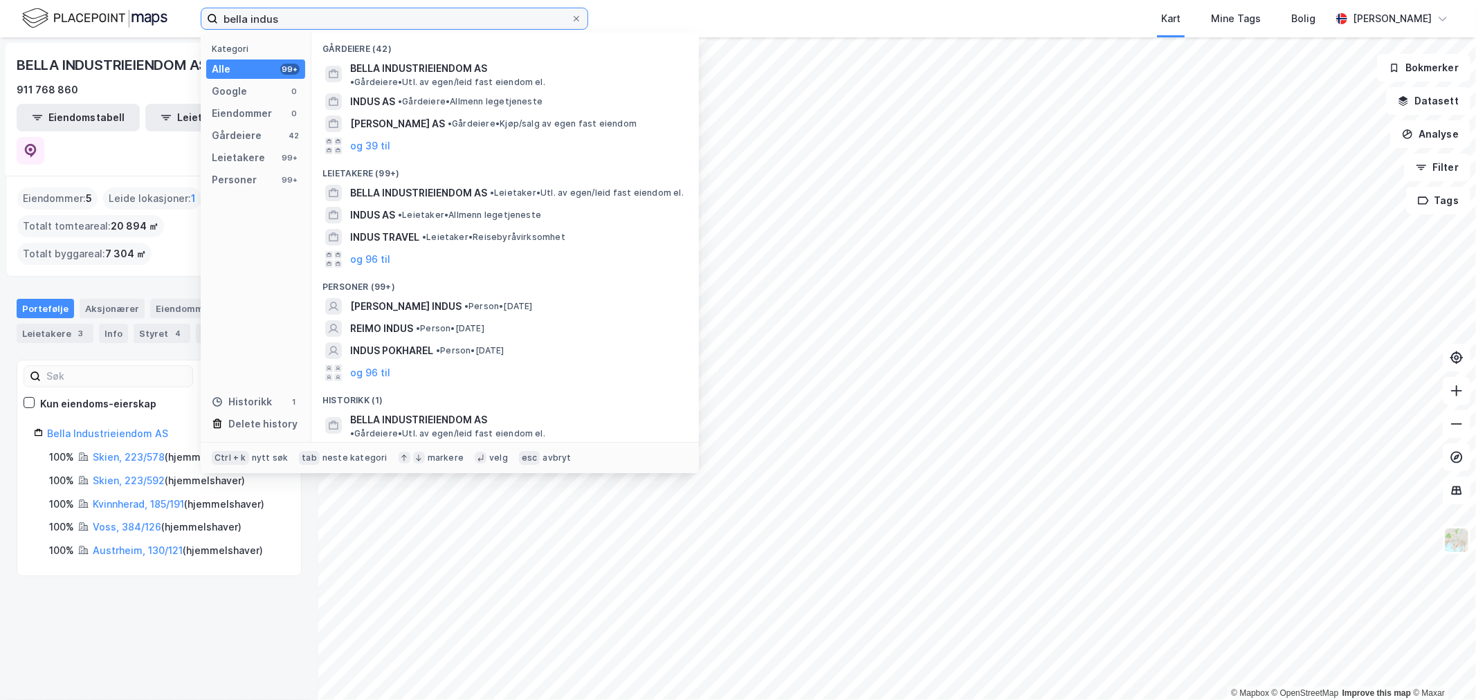
drag, startPoint x: 354, startPoint y: 17, endPoint x: 140, endPoint y: 8, distance: 214.1
click at [140, 8] on div "bella indus Kategori Alle 99+ Google 0 Eiendommer 0 Gårdeiere 42 Leietakere 99+…" at bounding box center [738, 18] width 1476 height 37
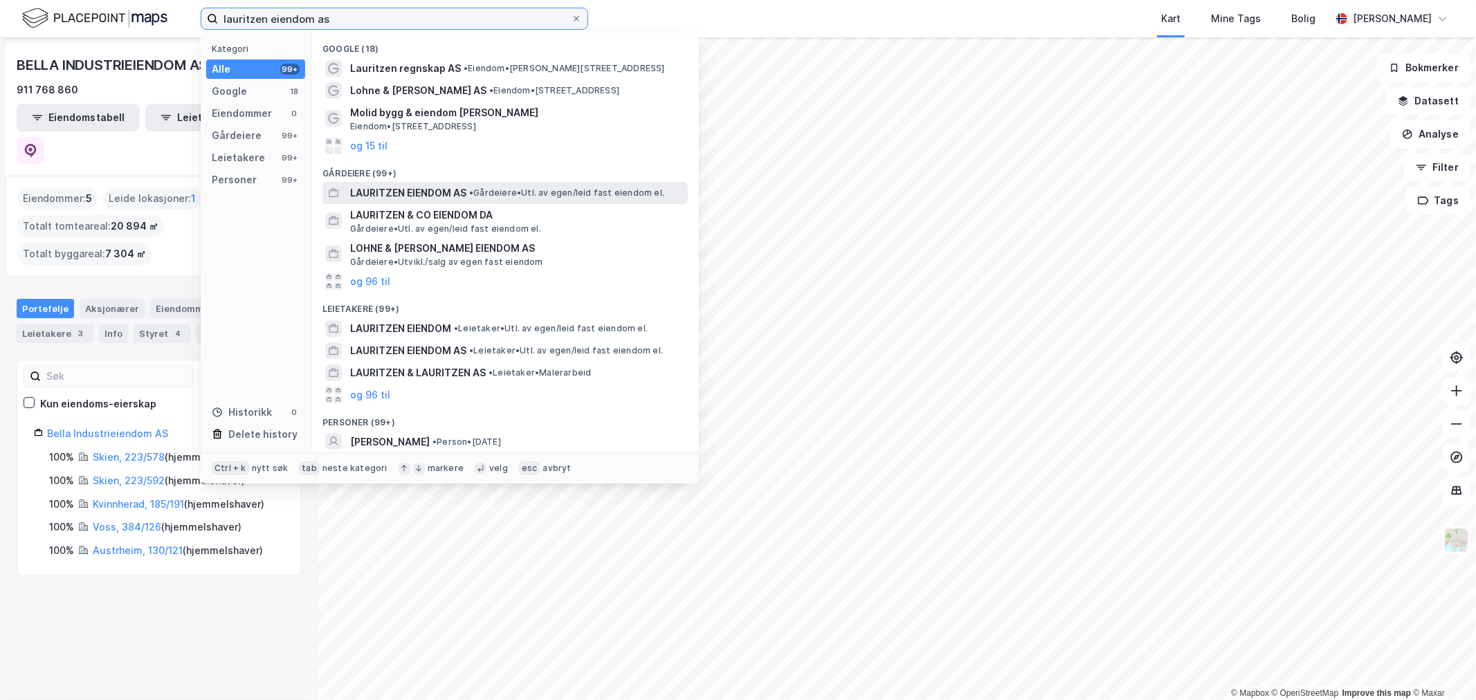
type input "lauritzen eiendom as"
click at [430, 188] on span "LAURITZEN EIENDOM AS" at bounding box center [408, 193] width 116 height 17
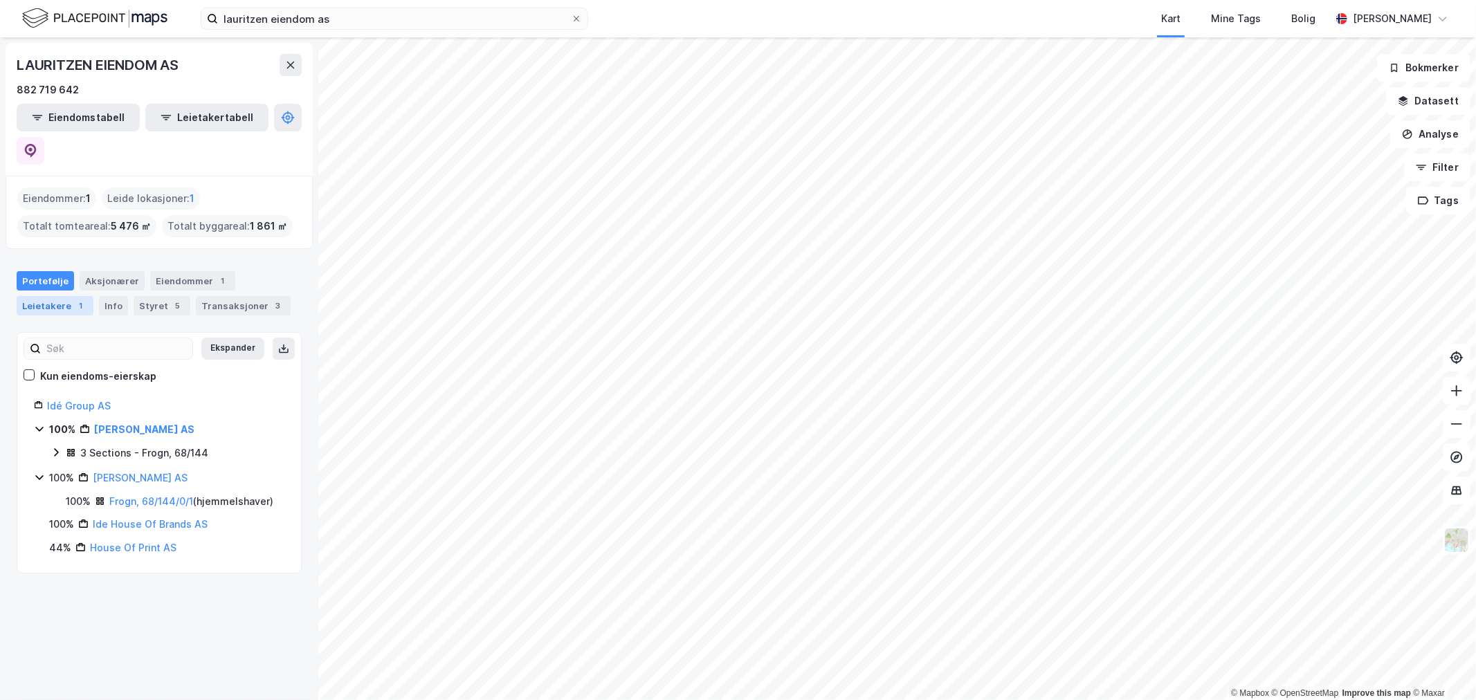
click at [67, 296] on div "Leietakere 1" at bounding box center [55, 305] width 77 height 19
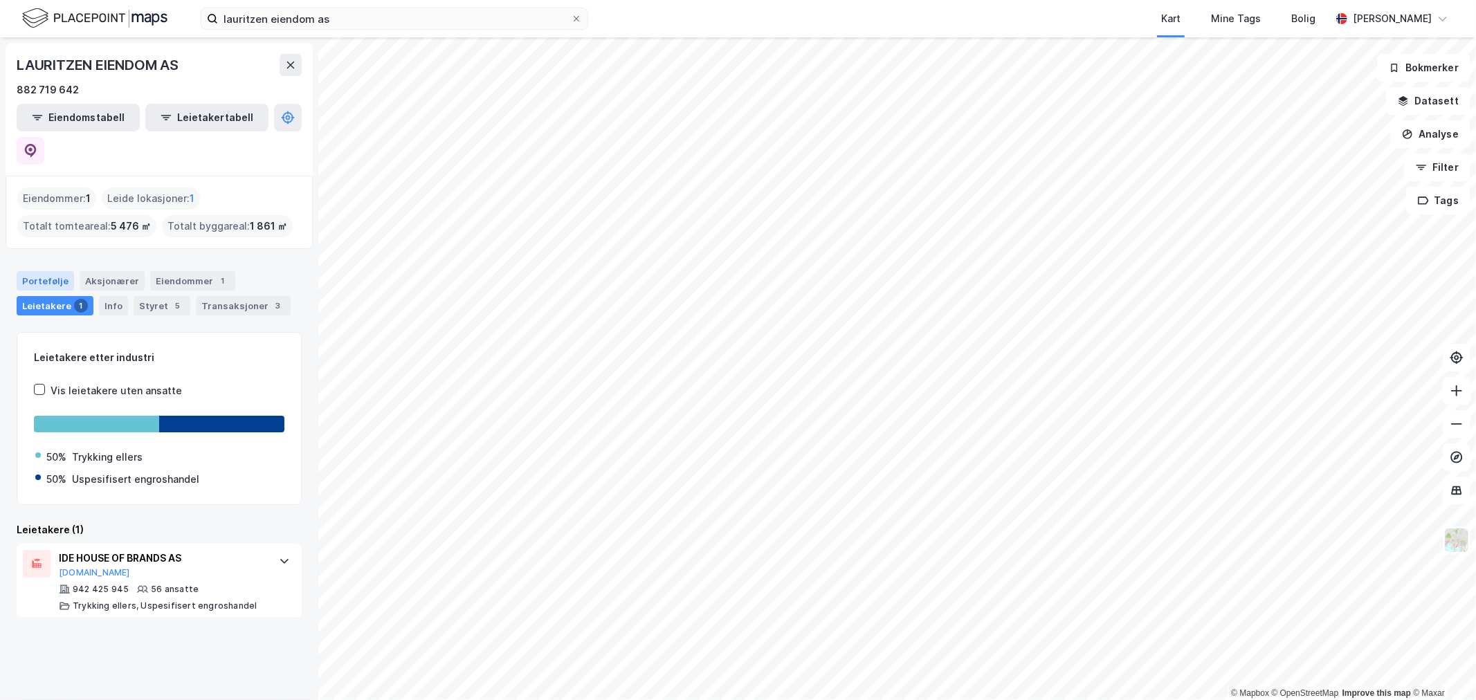
click at [42, 271] on div "Portefølje" at bounding box center [45, 280] width 57 height 19
